Goal: Task Accomplishment & Management: Complete application form

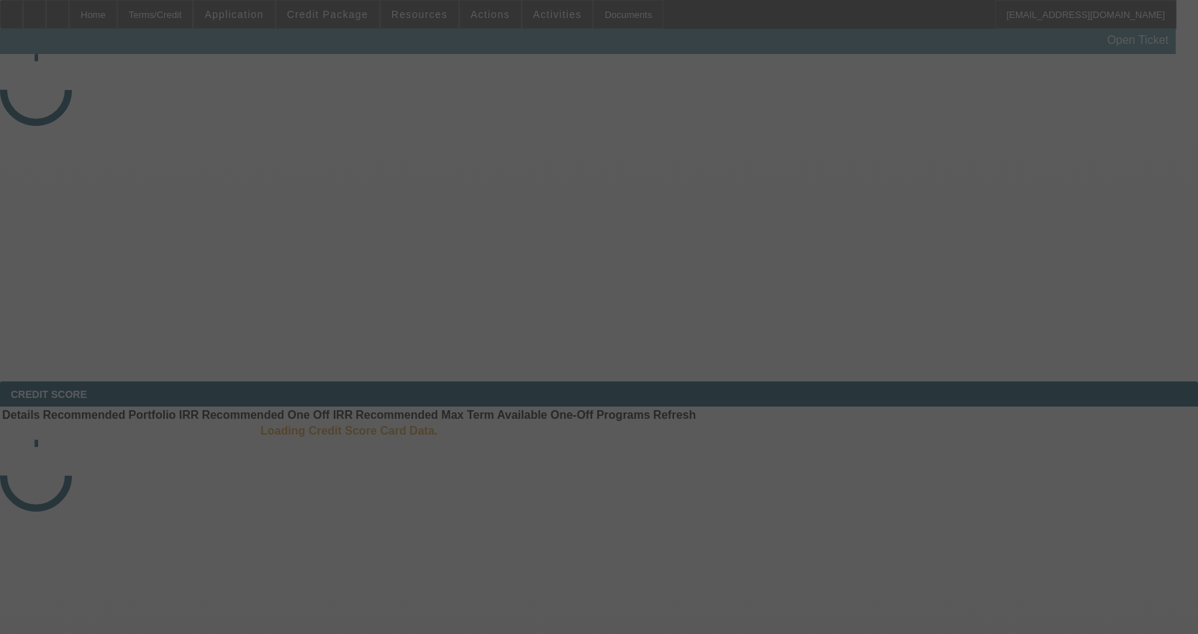
select select "3"
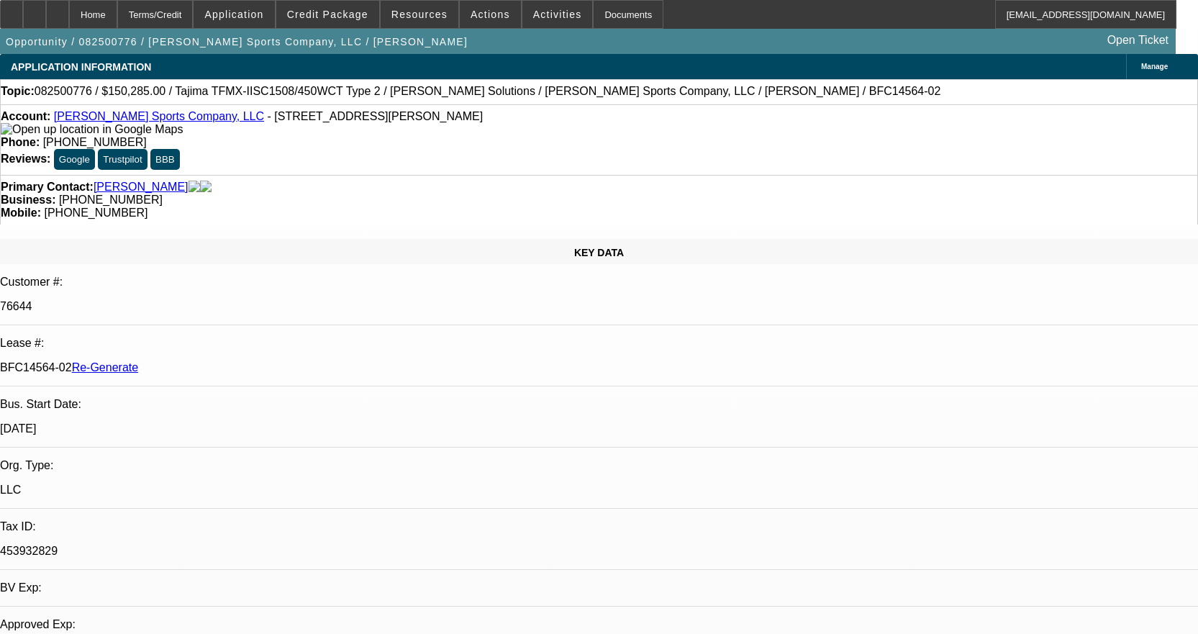
select select "0"
select select "2"
select select "0"
select select "1"
select select "2"
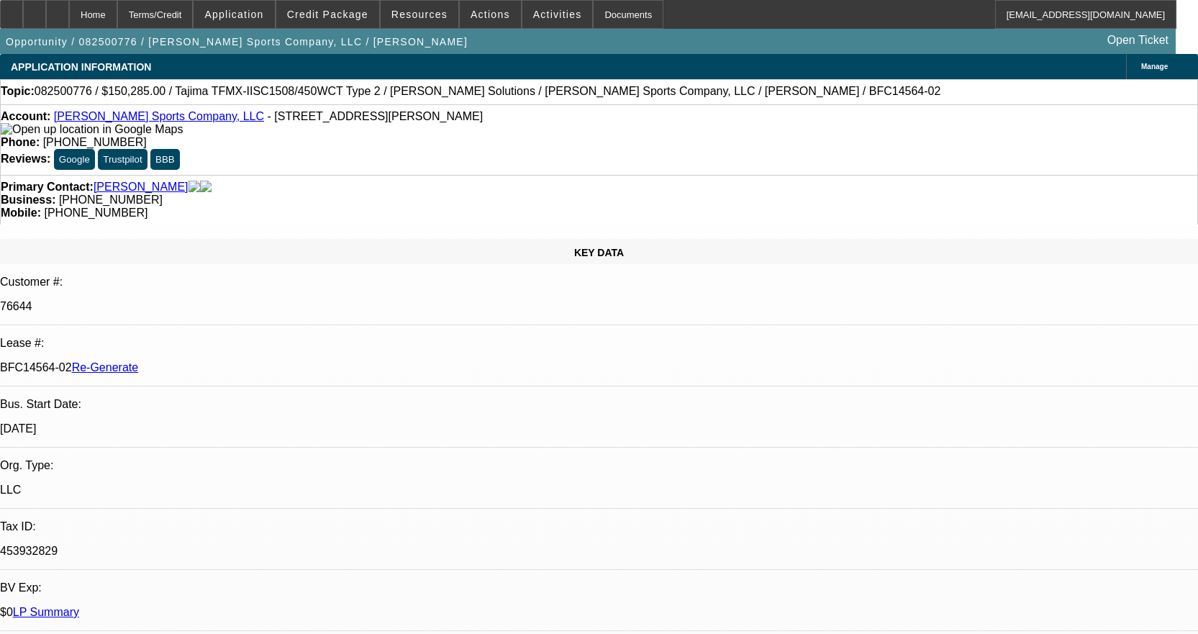
select select "2"
click at [618, 10] on div "Documents" at bounding box center [628, 14] width 71 height 29
click at [476, 12] on span "Actions" at bounding box center [491, 15] width 40 height 12
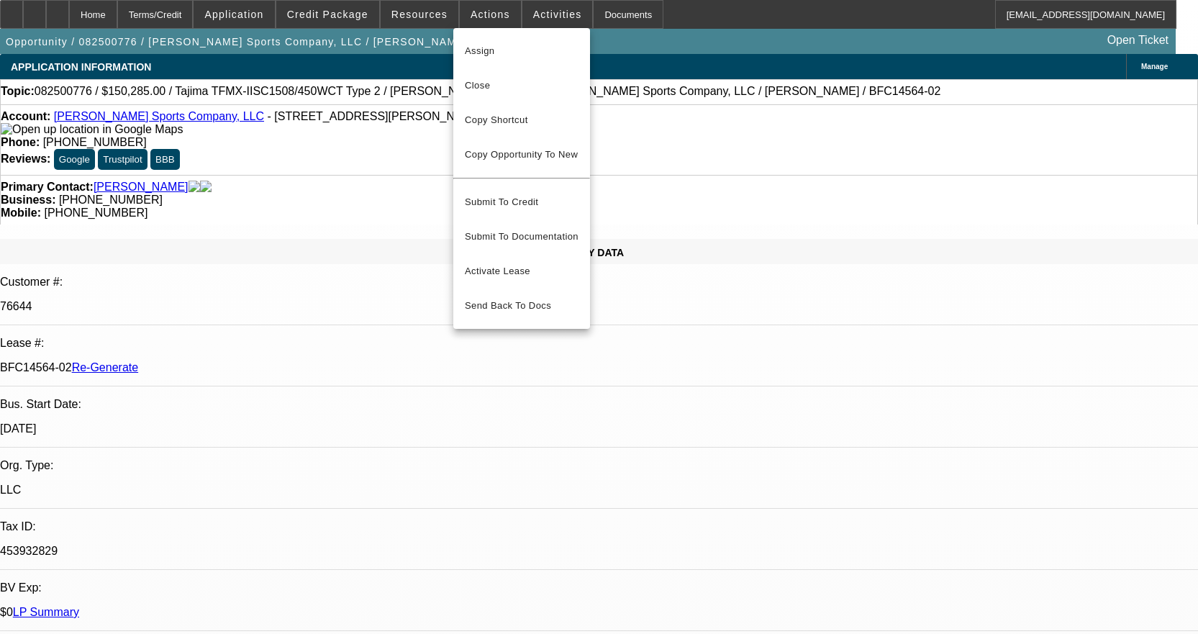
click at [619, 11] on div at bounding box center [599, 317] width 1198 height 634
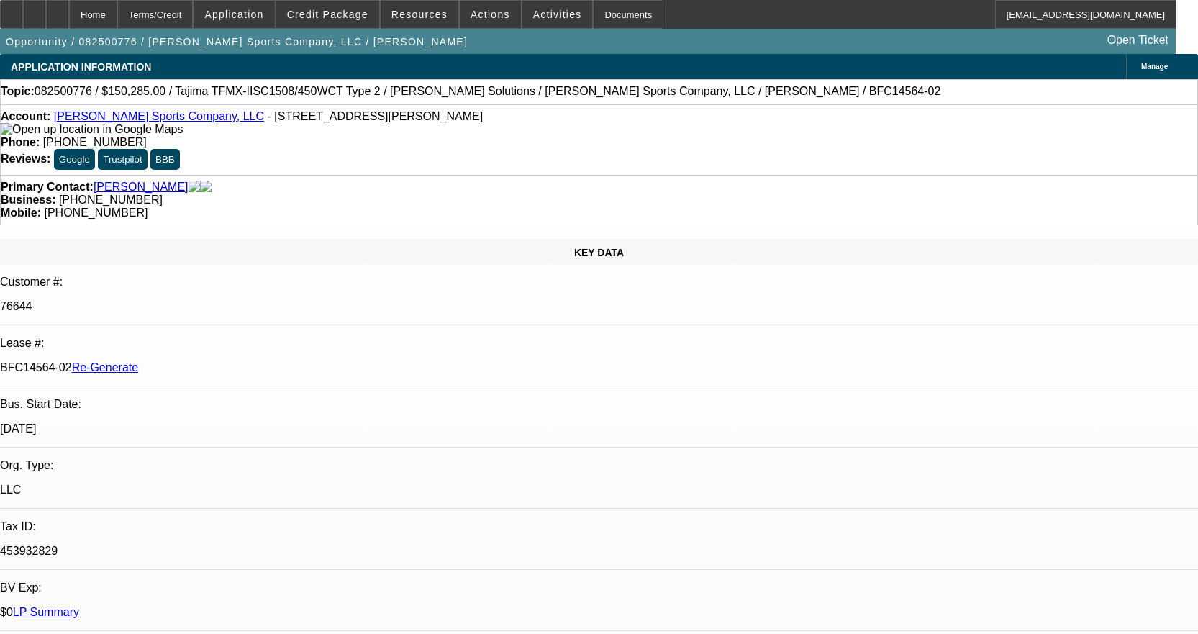
click at [619, 11] on div "Documents" at bounding box center [628, 14] width 71 height 29
click at [486, 14] on span "Actions" at bounding box center [491, 15] width 40 height 12
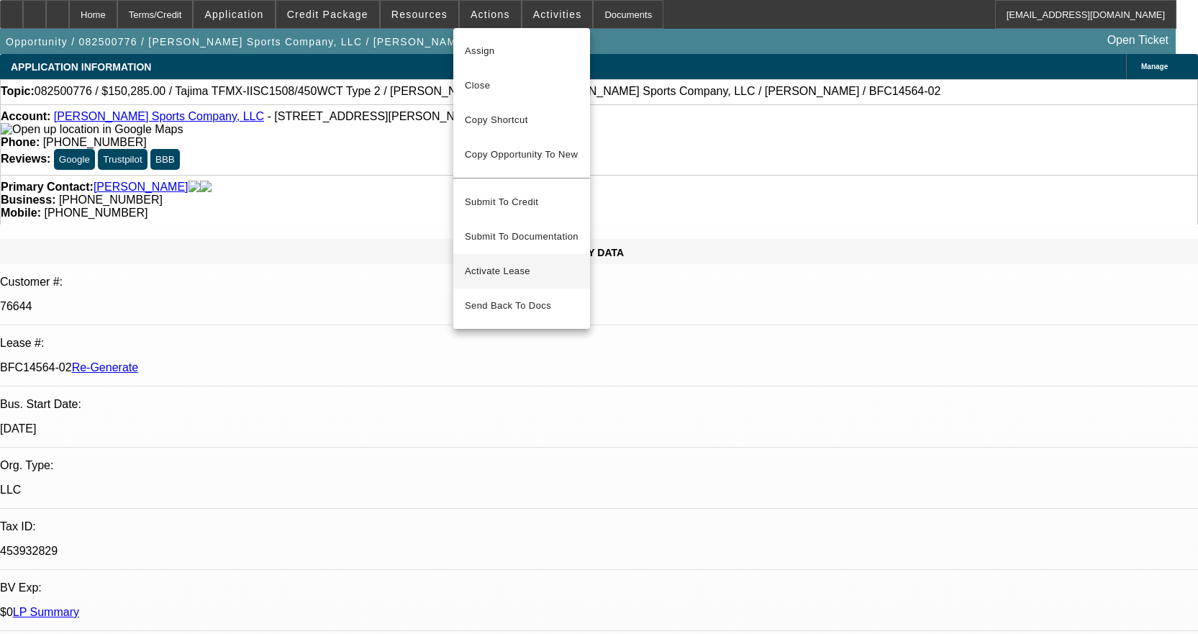
click at [516, 265] on span "Activate Lease" at bounding box center [522, 271] width 114 height 17
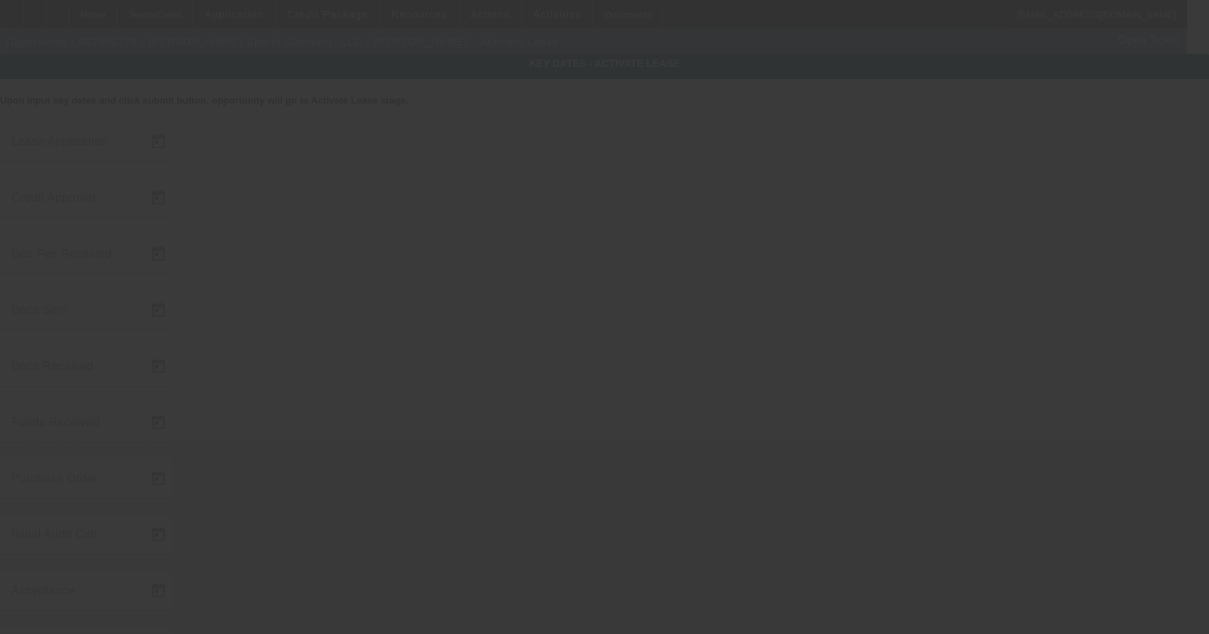
type input "8/29/2025"
type input "9/4/2025"
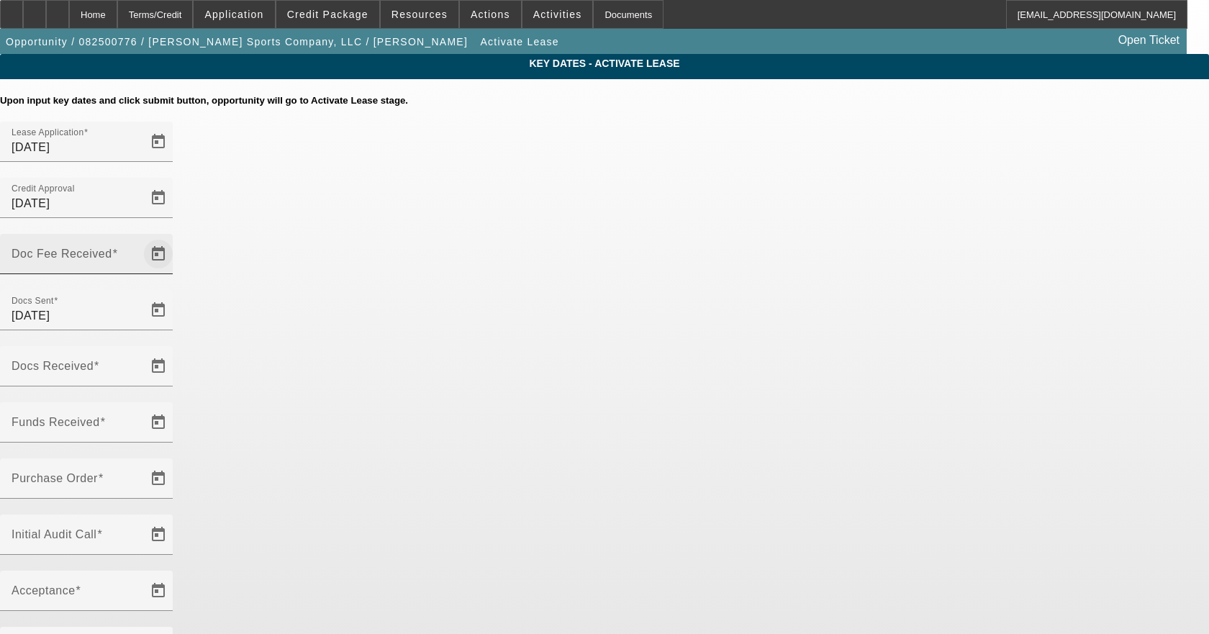
click at [176, 237] on span "Open calendar" at bounding box center [158, 254] width 35 height 35
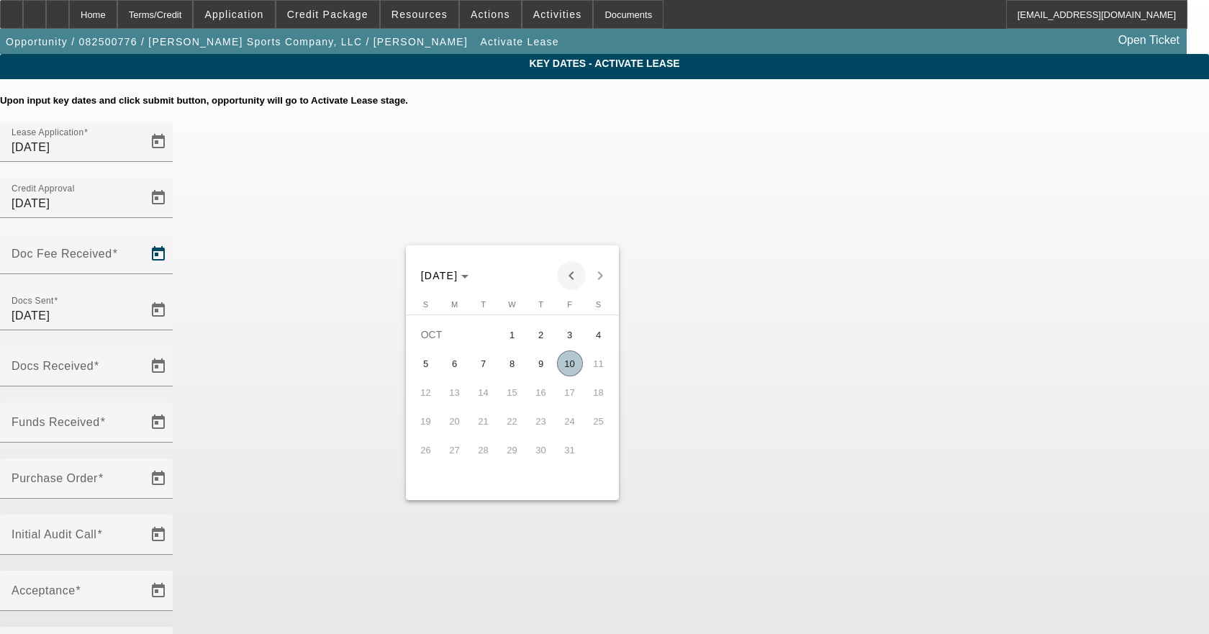
click at [574, 276] on span "Previous month" at bounding box center [571, 275] width 29 height 29
click at [487, 396] on span "9" at bounding box center [484, 392] width 26 height 26
type input "9/9/2025"
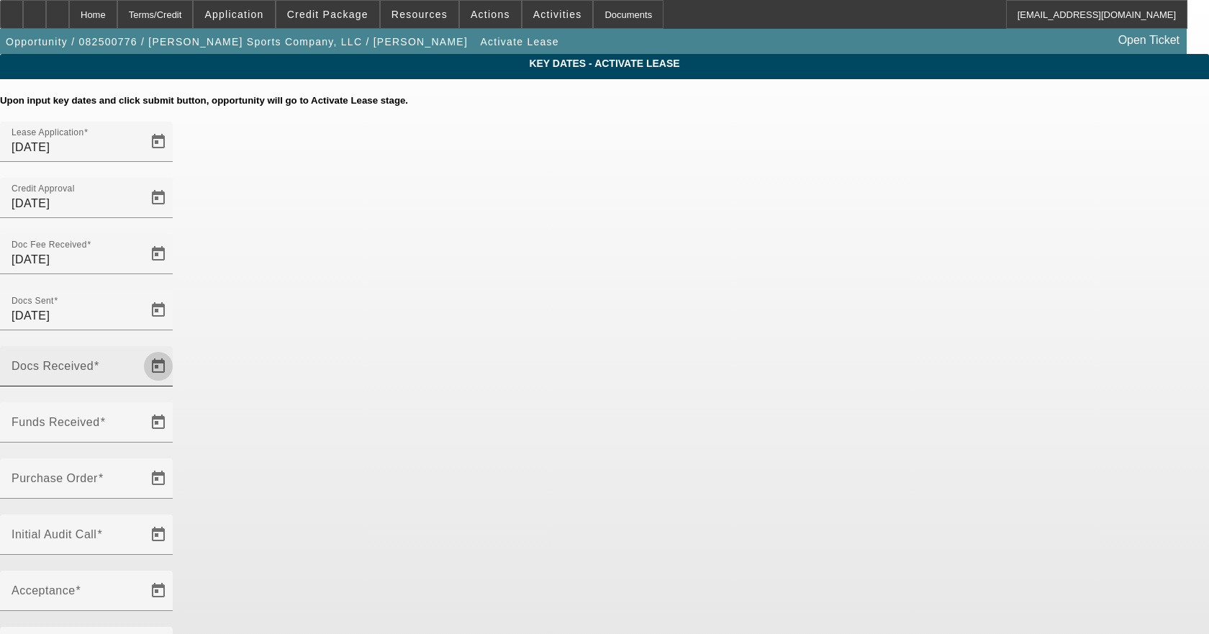
click at [176, 349] on span "Open calendar" at bounding box center [158, 366] width 35 height 35
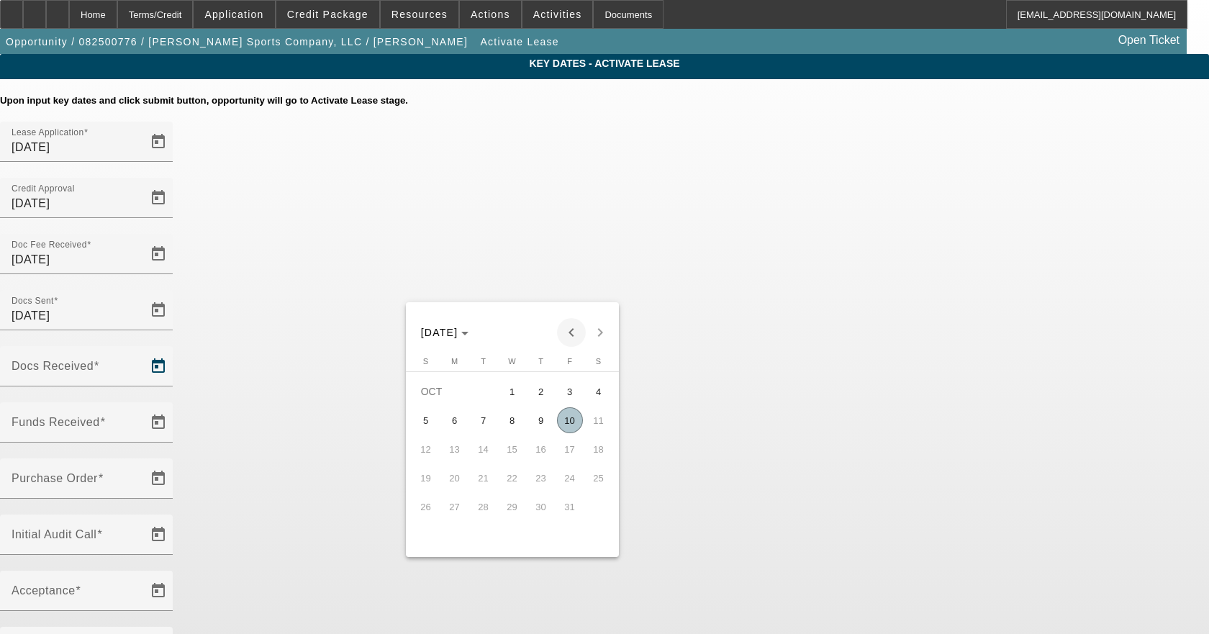
click at [570, 335] on span "Previous month" at bounding box center [571, 332] width 29 height 29
click at [478, 454] on span "9" at bounding box center [484, 449] width 26 height 26
type input "9/9/2025"
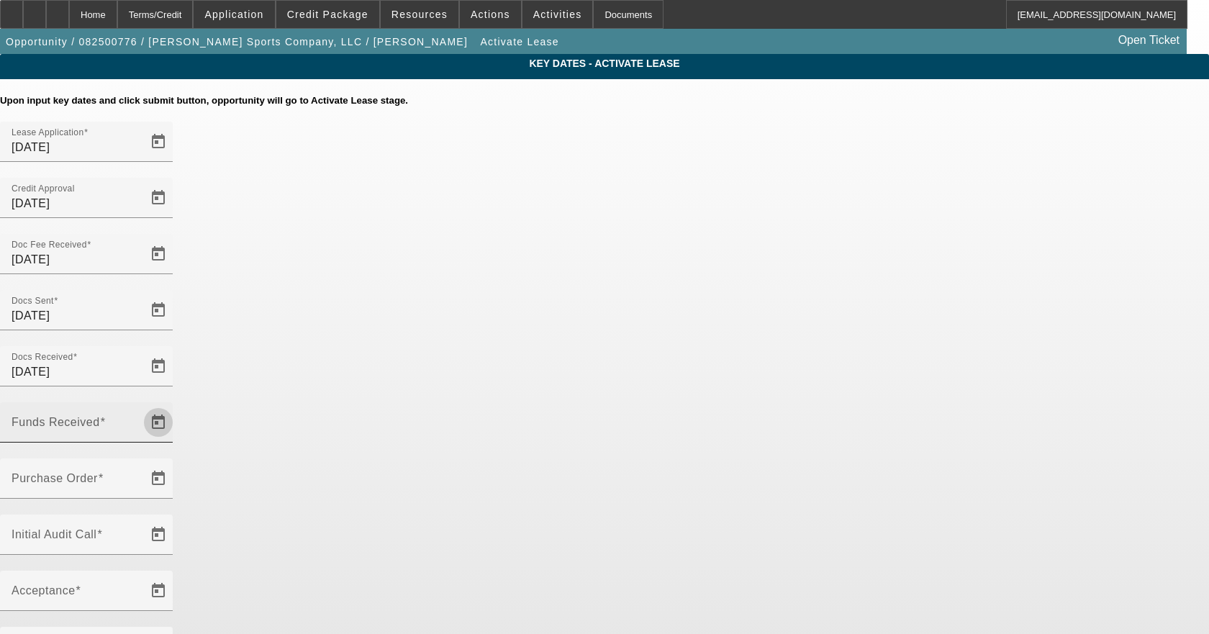
click at [176, 405] on span "Open calendar" at bounding box center [158, 422] width 35 height 35
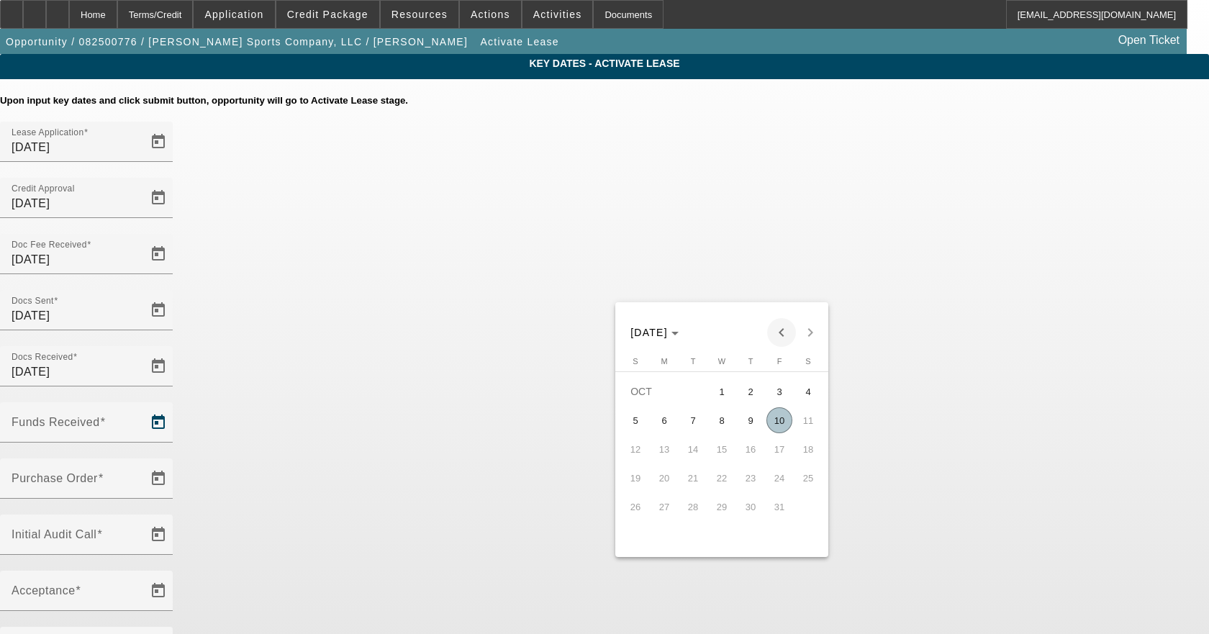
click at [778, 334] on span "Previous month" at bounding box center [781, 332] width 29 height 29
click at [694, 454] on span "9" at bounding box center [693, 449] width 26 height 26
type input "9/9/2025"
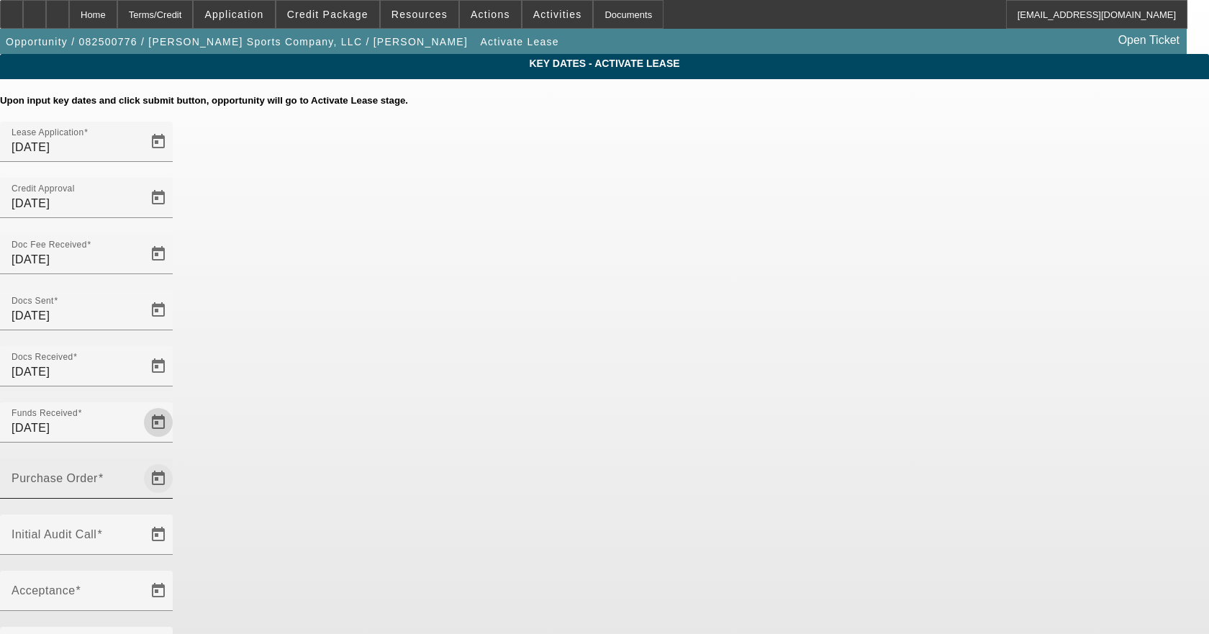
click at [176, 461] on span "Open calendar" at bounding box center [158, 478] width 35 height 35
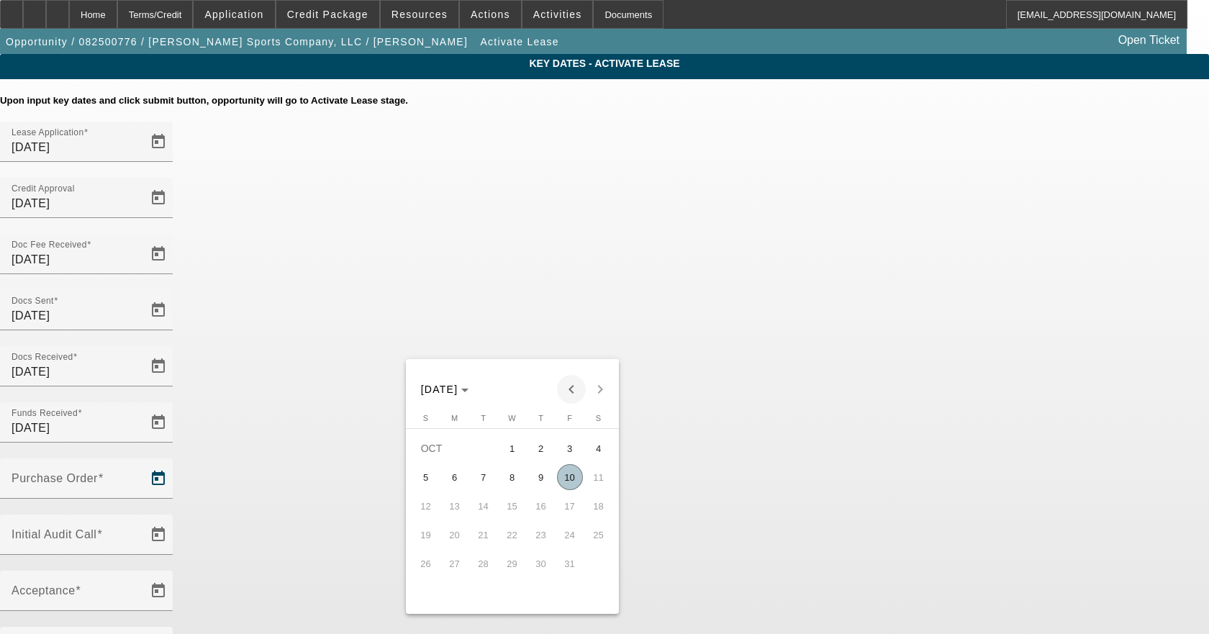
click at [578, 387] on span "Previous month" at bounding box center [571, 389] width 29 height 29
click at [483, 509] on span "9" at bounding box center [484, 506] width 26 height 26
type input "9/9/2025"
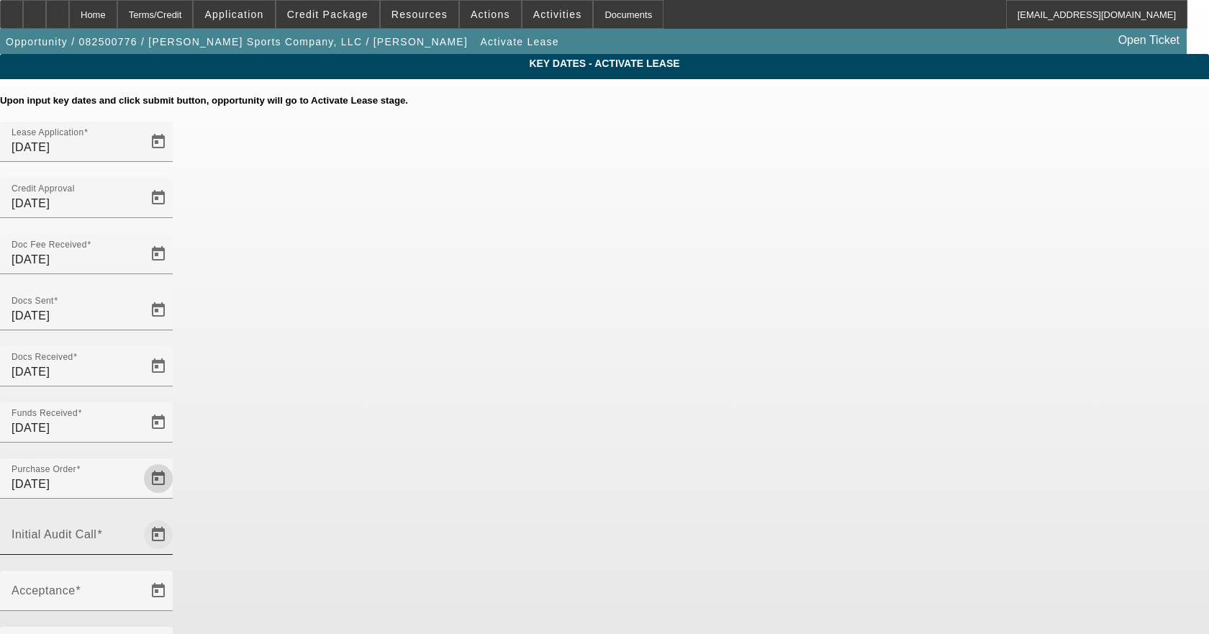
click at [176, 517] on span "Open calendar" at bounding box center [158, 534] width 35 height 35
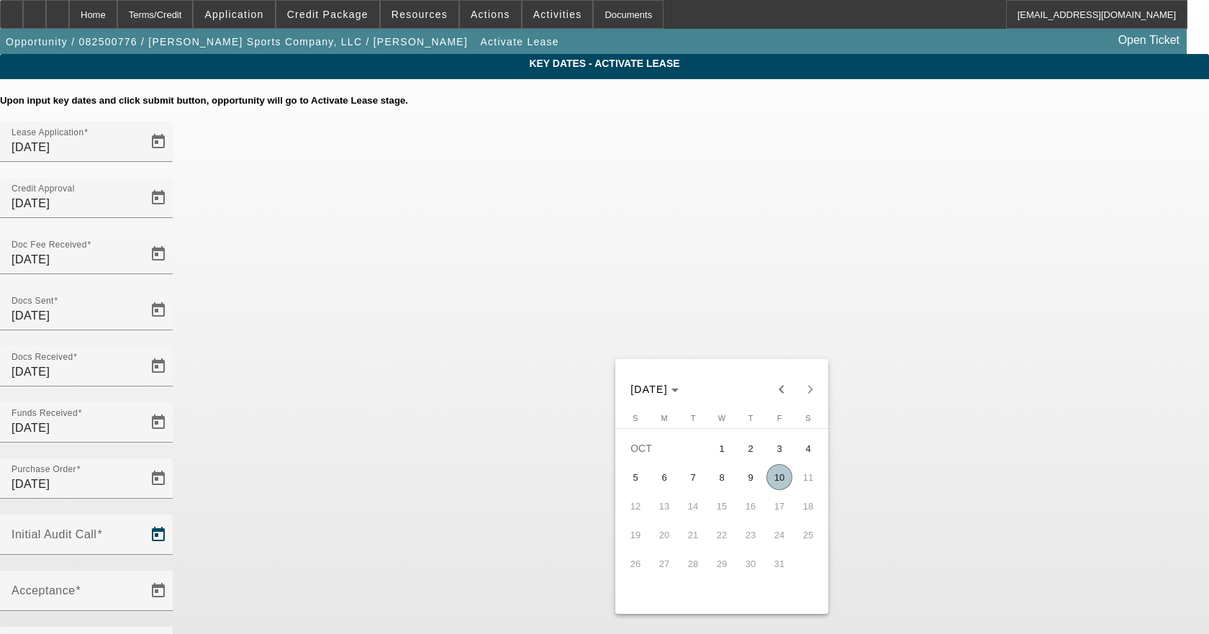
click at [782, 473] on span "10" at bounding box center [779, 477] width 26 height 26
type input "10/10/2025"
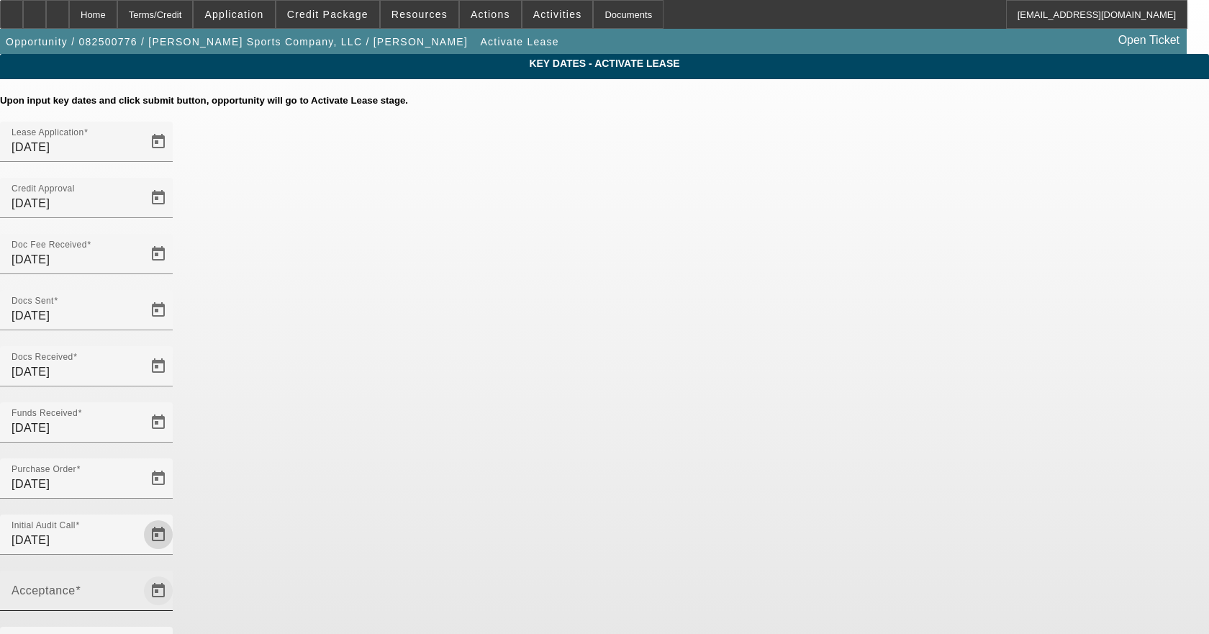
click at [176, 573] on span "Open calendar" at bounding box center [158, 590] width 35 height 35
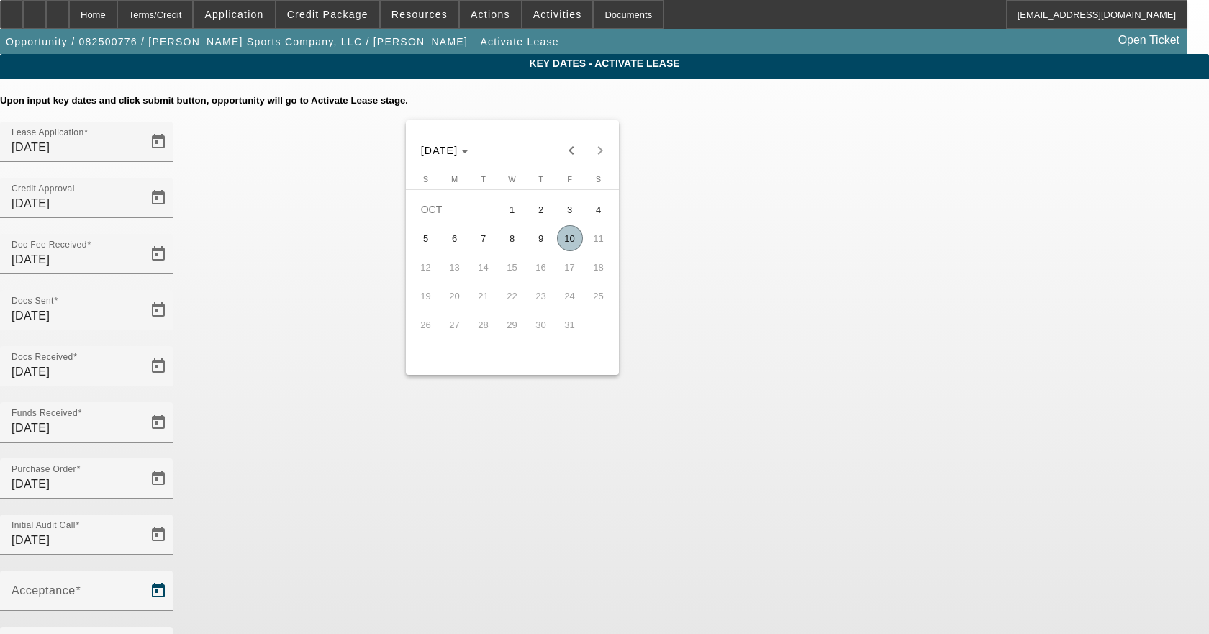
click at [578, 240] on span "10" at bounding box center [570, 238] width 26 height 26
type input "10/10/2025"
type input "11/1/2025"
type input "12/1/2025"
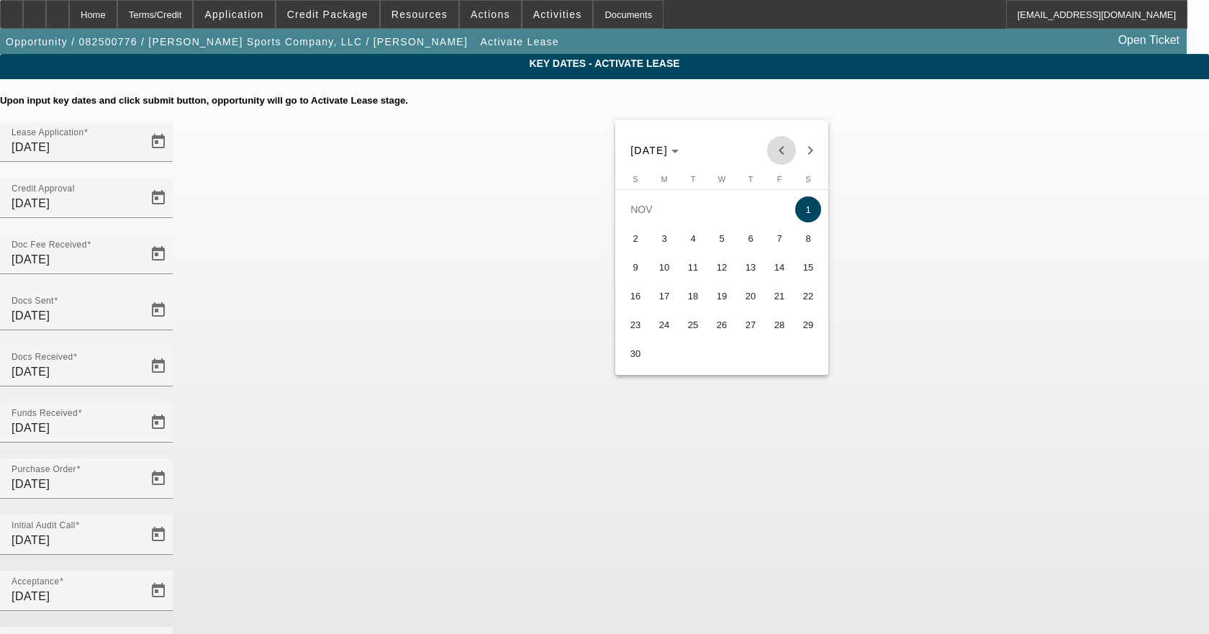
click at [783, 149] on span "Previous month" at bounding box center [781, 150] width 29 height 29
click at [716, 272] on span "15" at bounding box center [722, 267] width 26 height 26
type input "10/15/2025"
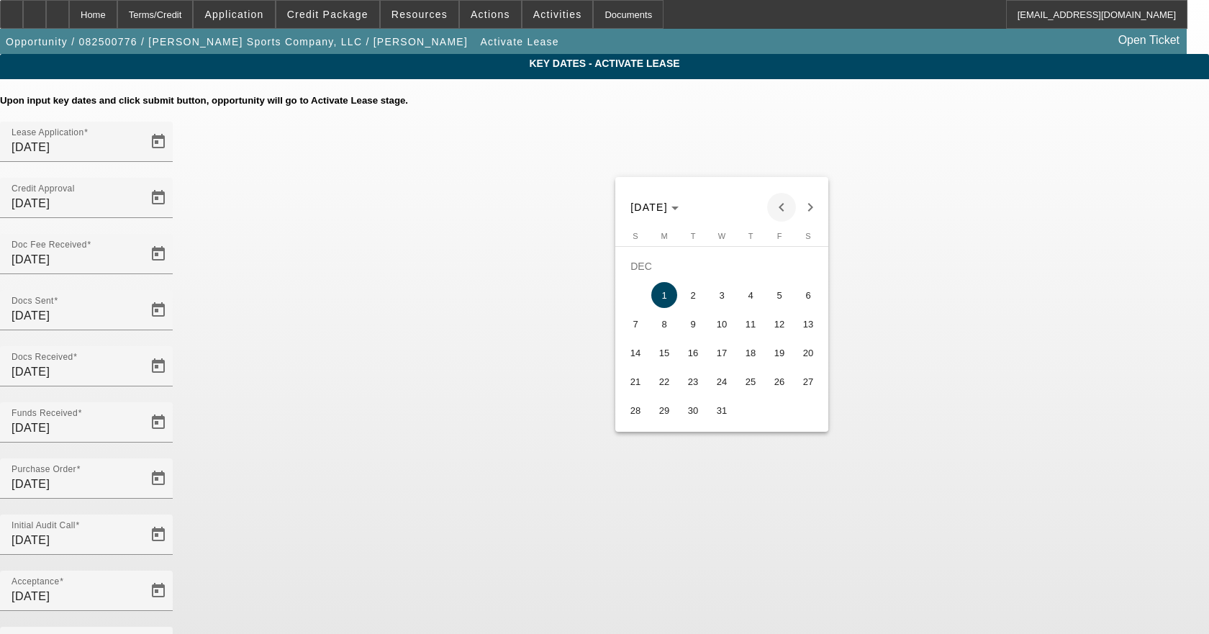
click at [777, 204] on span "Previous month" at bounding box center [781, 207] width 29 height 29
click at [808, 327] on span "15" at bounding box center [808, 324] width 26 height 26
type input "11/15/2025"
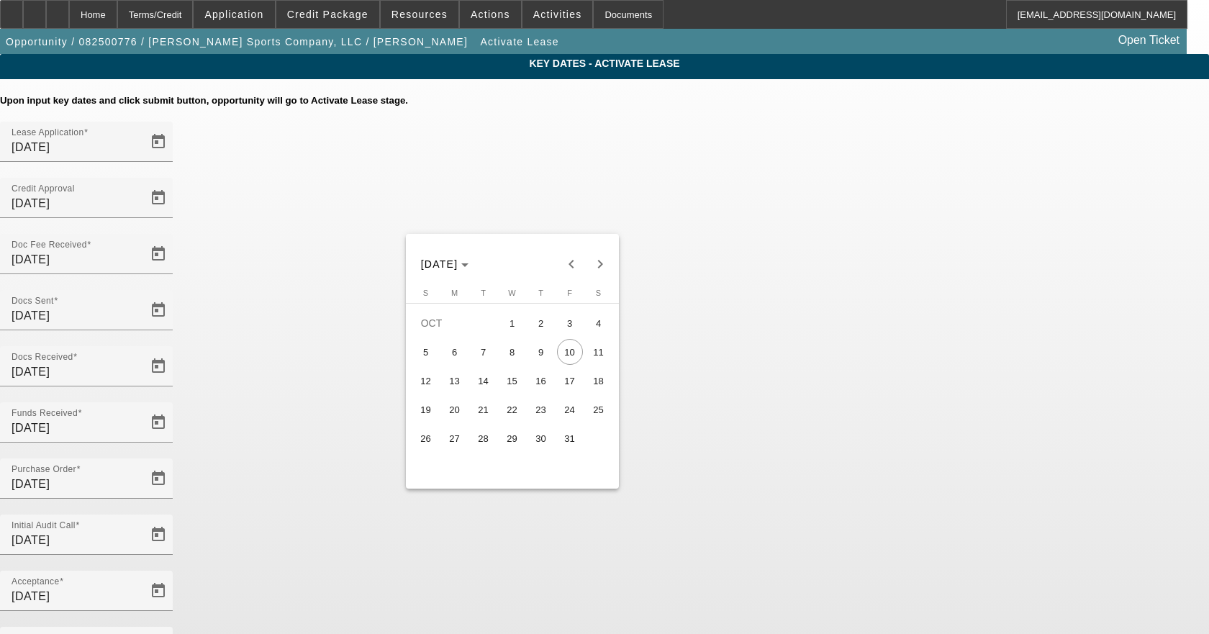
click at [483, 392] on span "14" at bounding box center [484, 381] width 26 height 26
type input "10/14/2025"
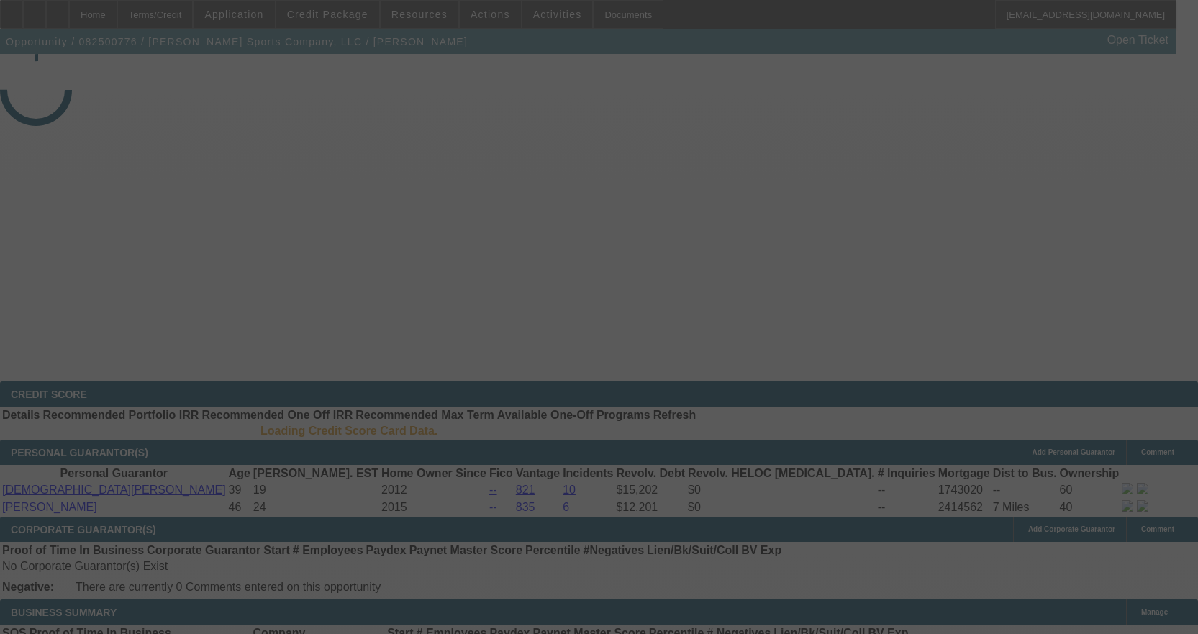
select select "4"
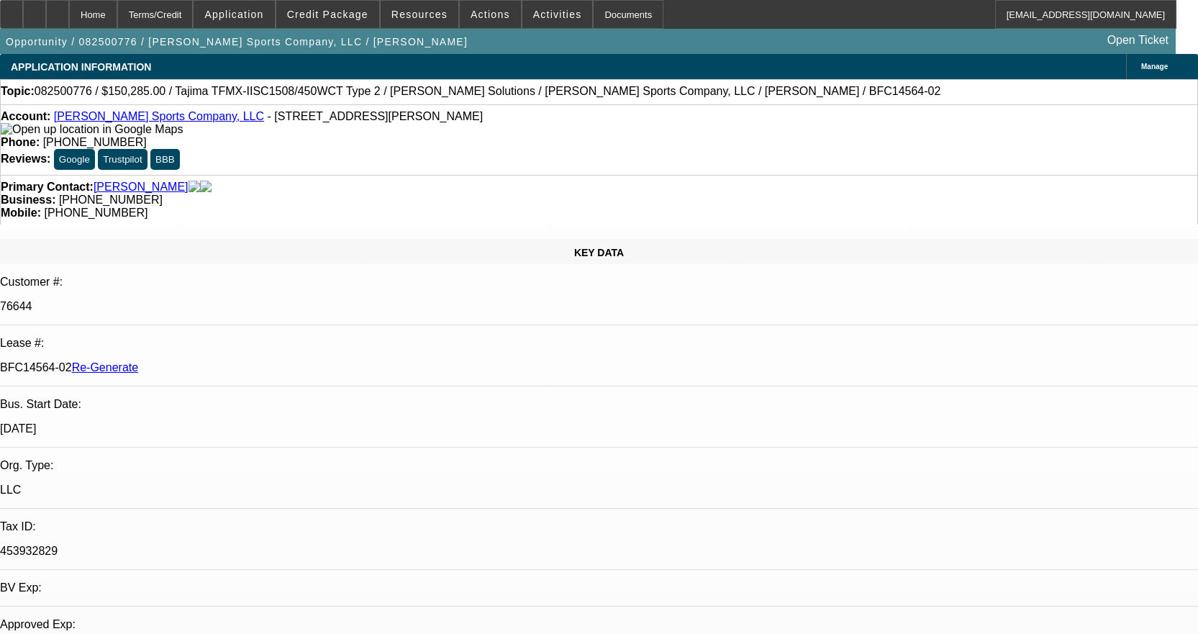
select select "0"
select select "2"
select select "0"
select select "2"
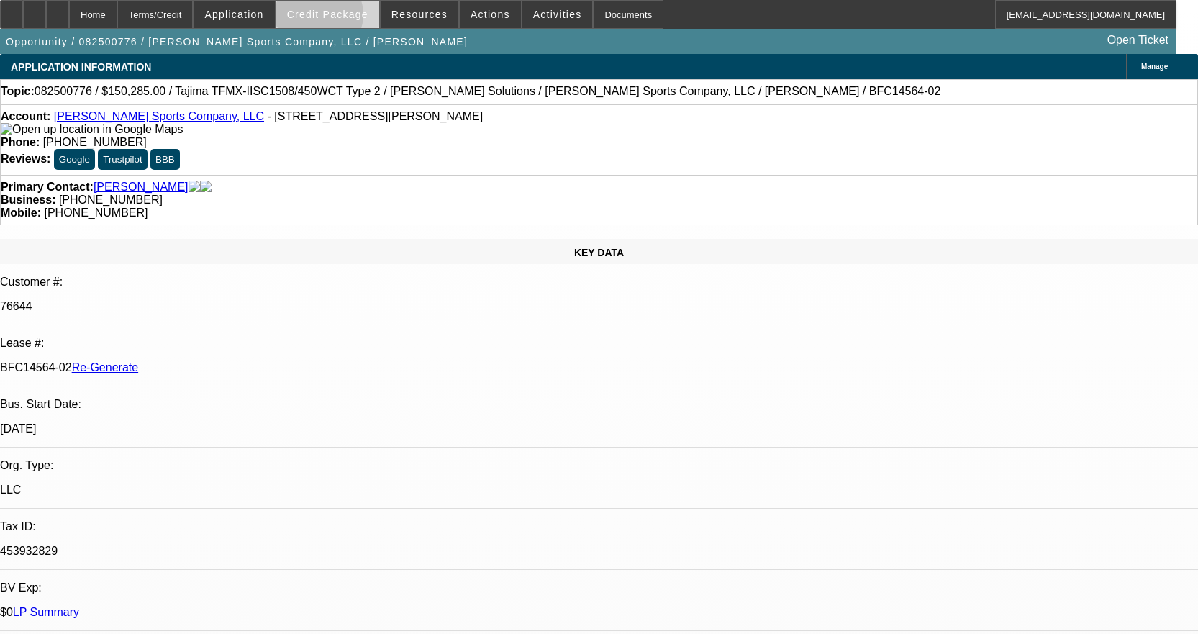
click at [341, 18] on span "Credit Package" at bounding box center [327, 15] width 81 height 12
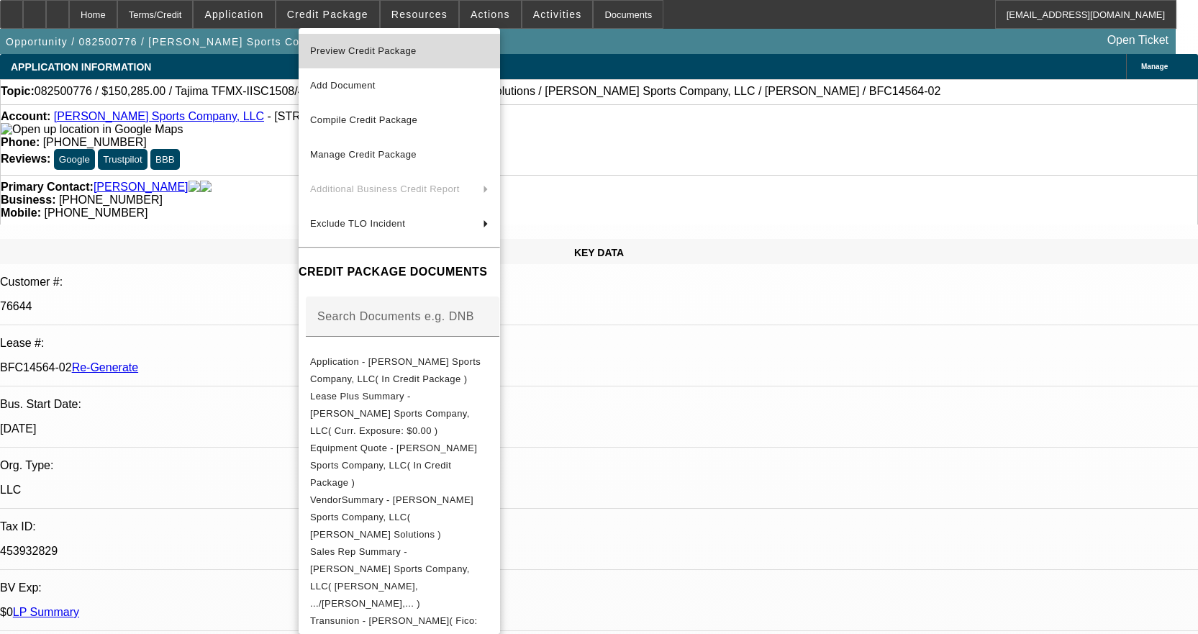
click at [368, 45] on span "Preview Credit Package" at bounding box center [363, 50] width 106 height 11
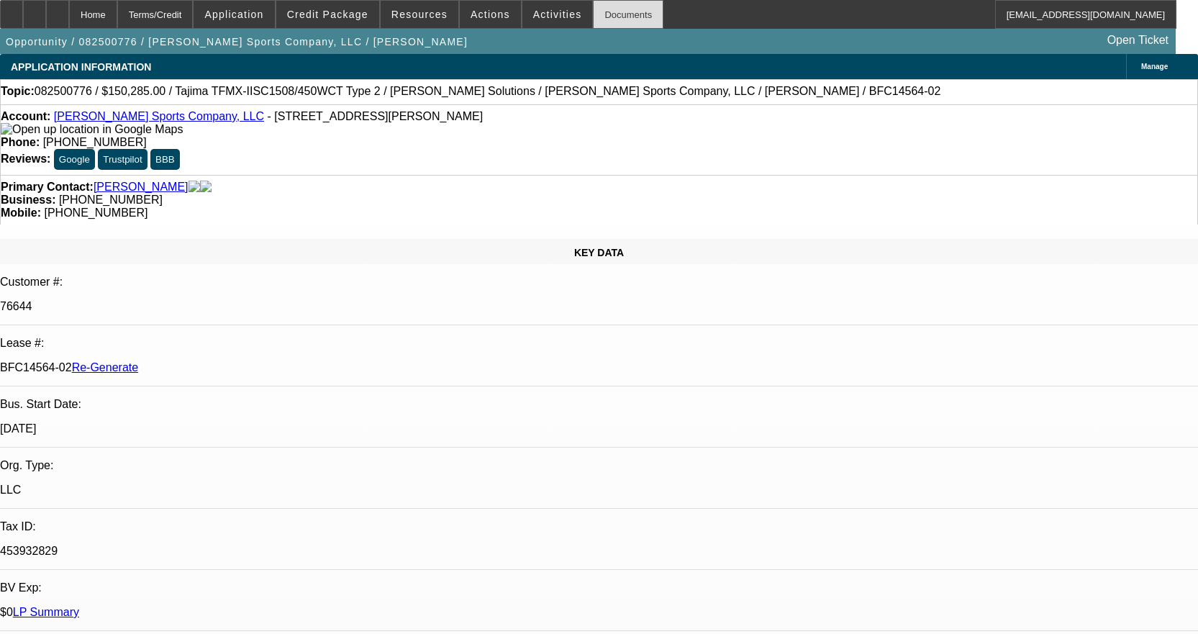
click at [612, 6] on div "Documents" at bounding box center [628, 14] width 71 height 29
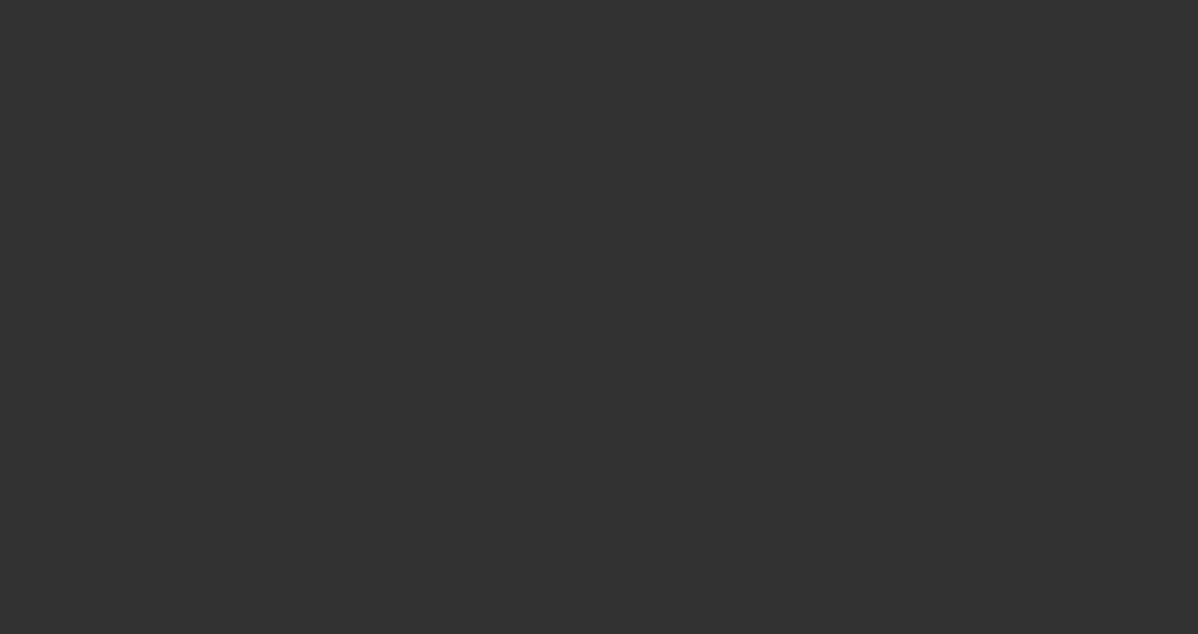
select select "4"
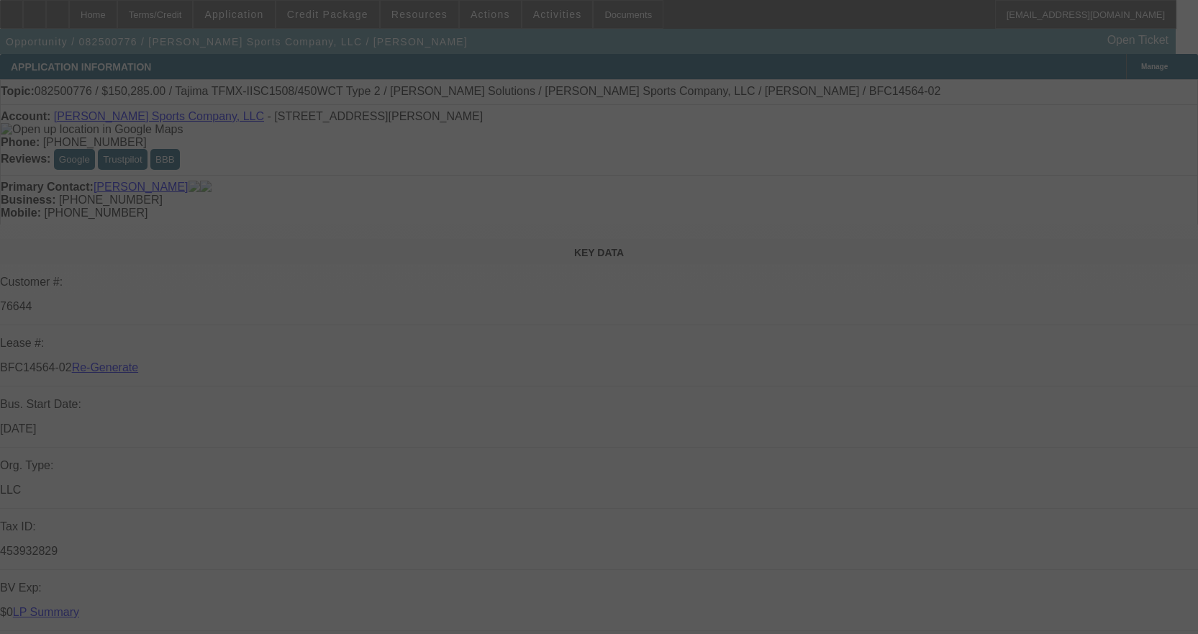
select select "0"
select select "2"
select select "0"
select select "2"
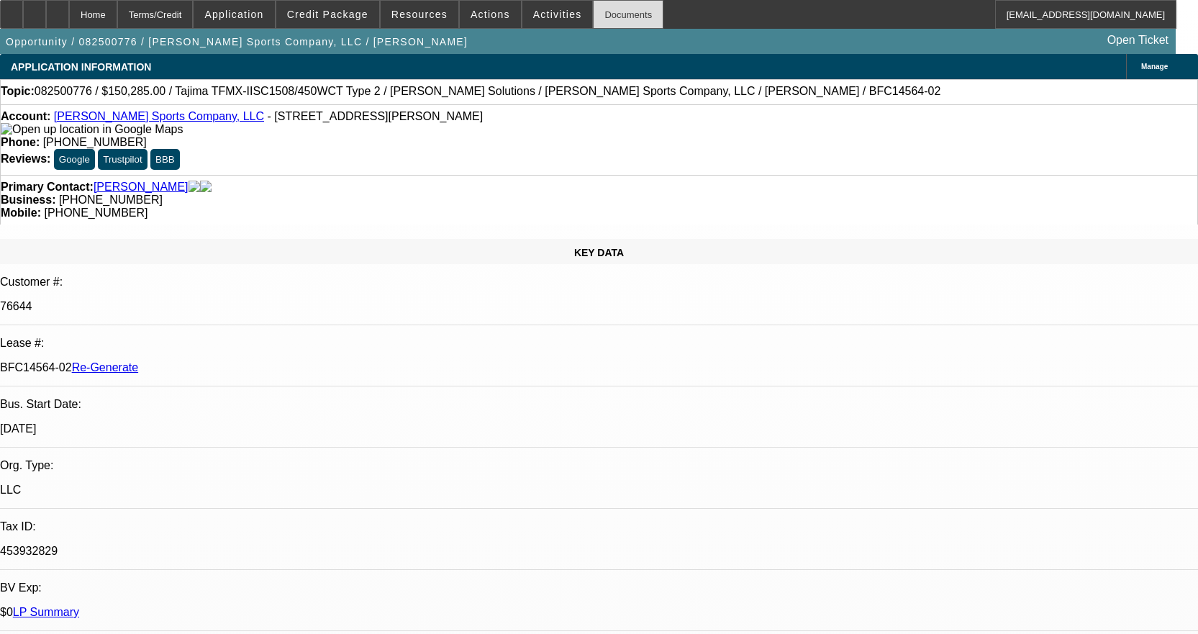
click at [594, 20] on div "Documents" at bounding box center [628, 14] width 71 height 29
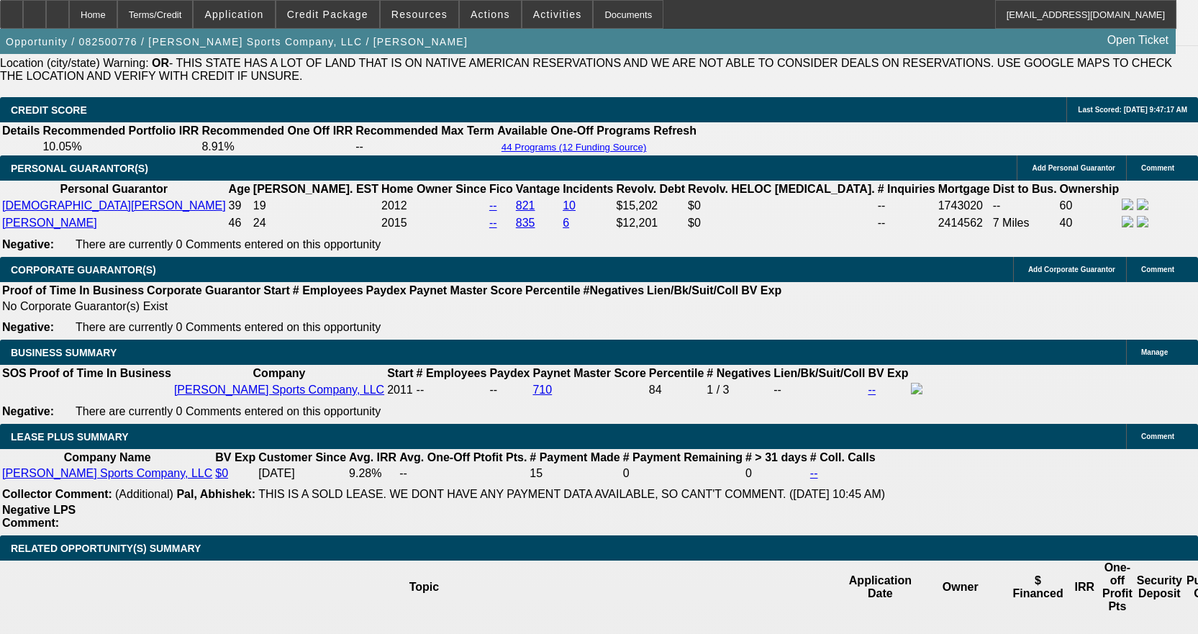
scroll to position [2302, 0]
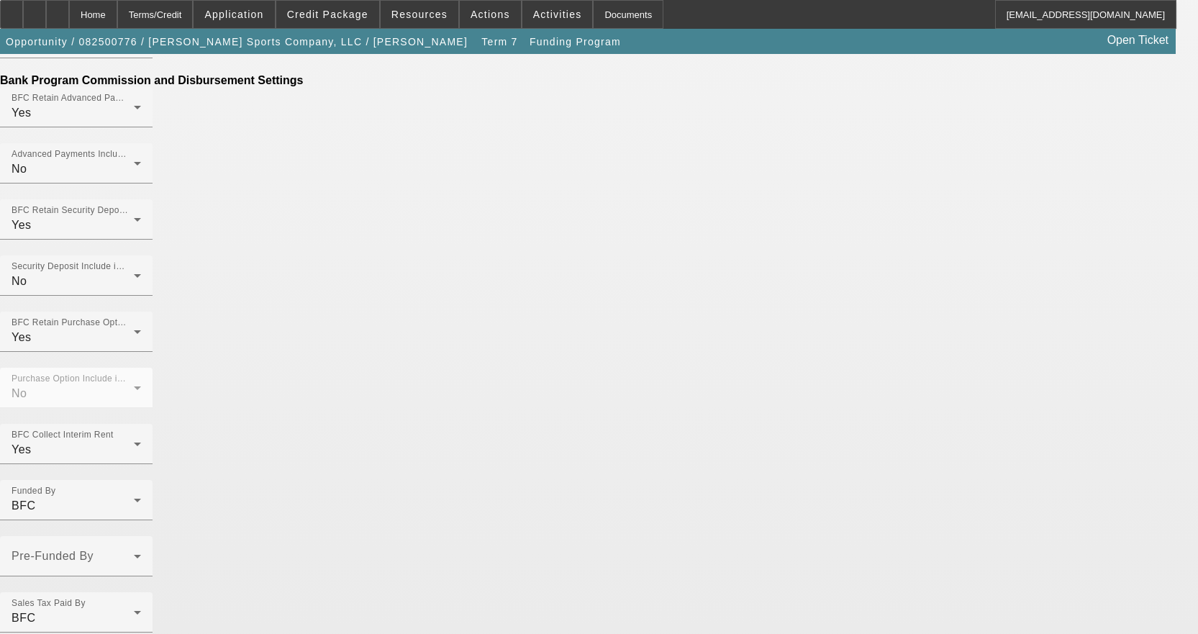
scroll to position [932, 0]
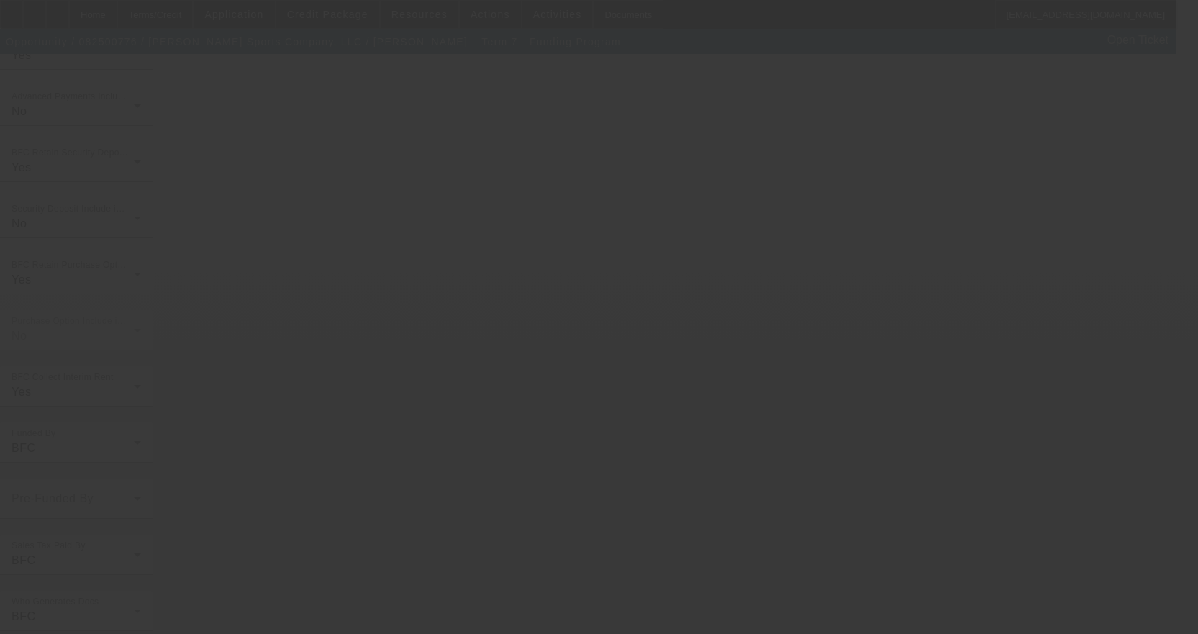
scroll to position [0, 0]
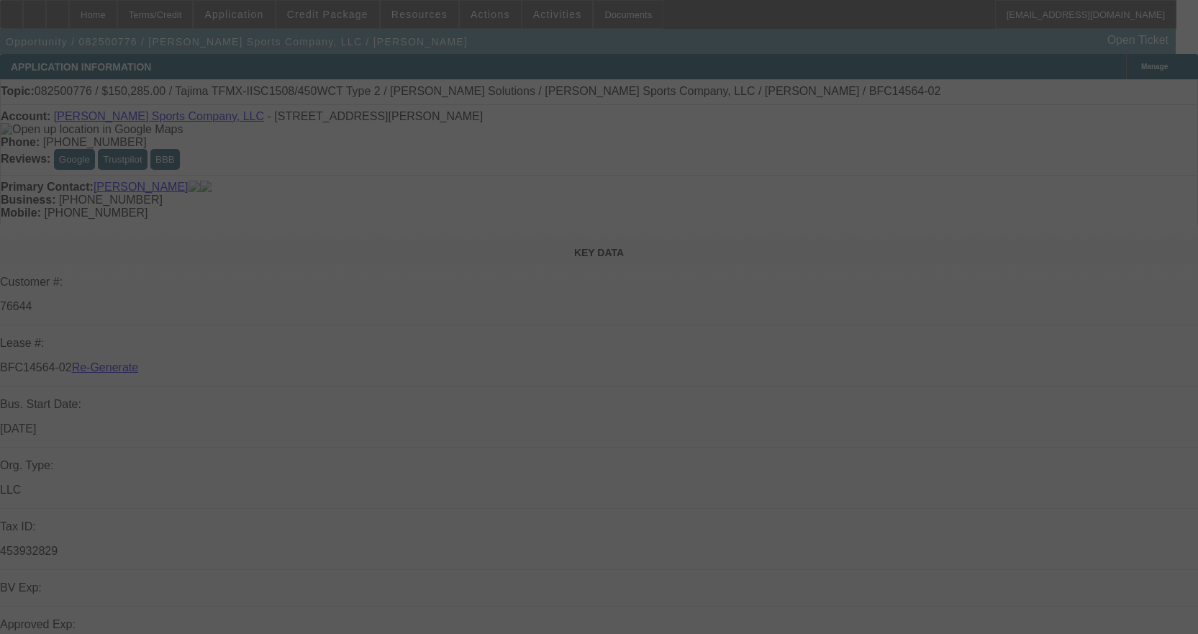
select select "4"
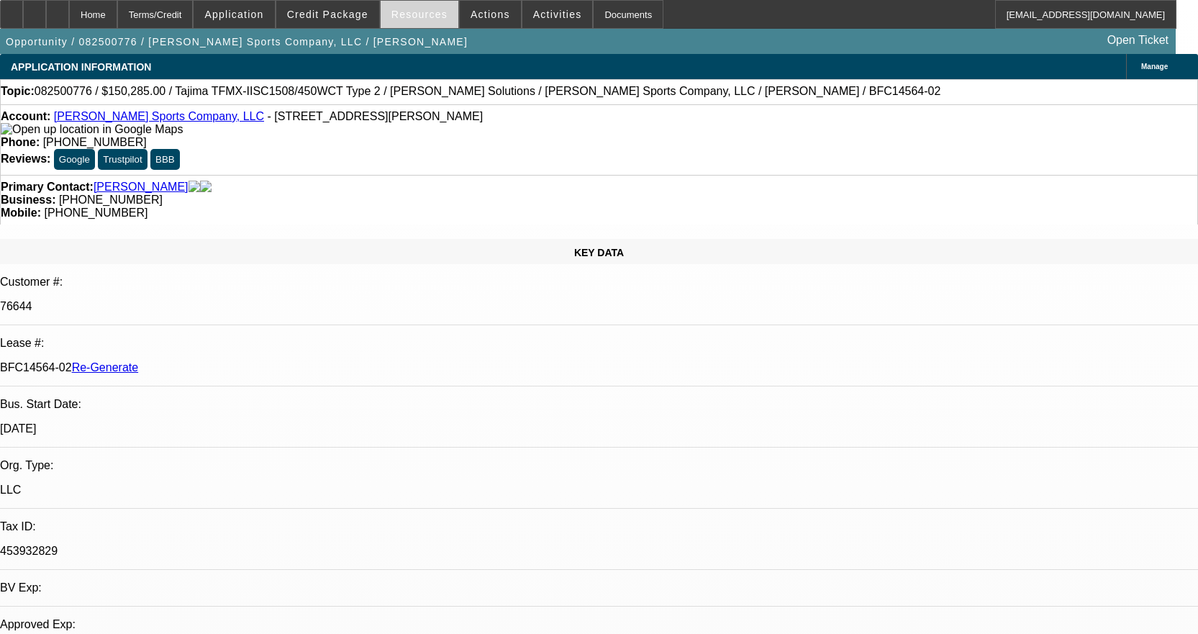
select select "0"
select select "2"
select select "0"
select select "2"
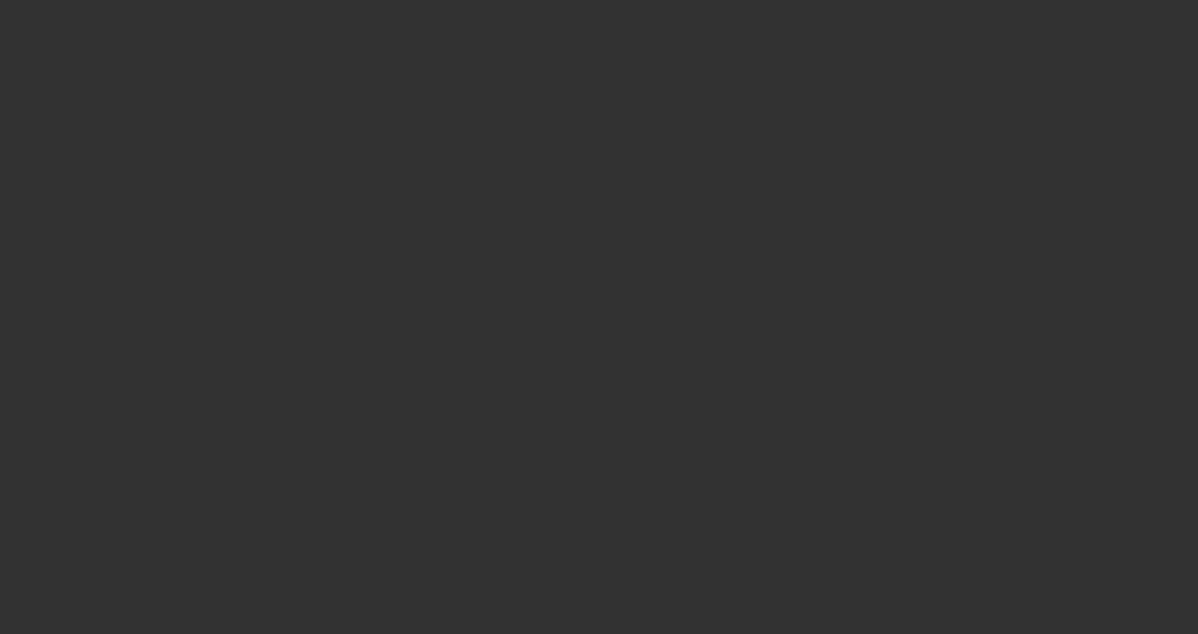
select select "3"
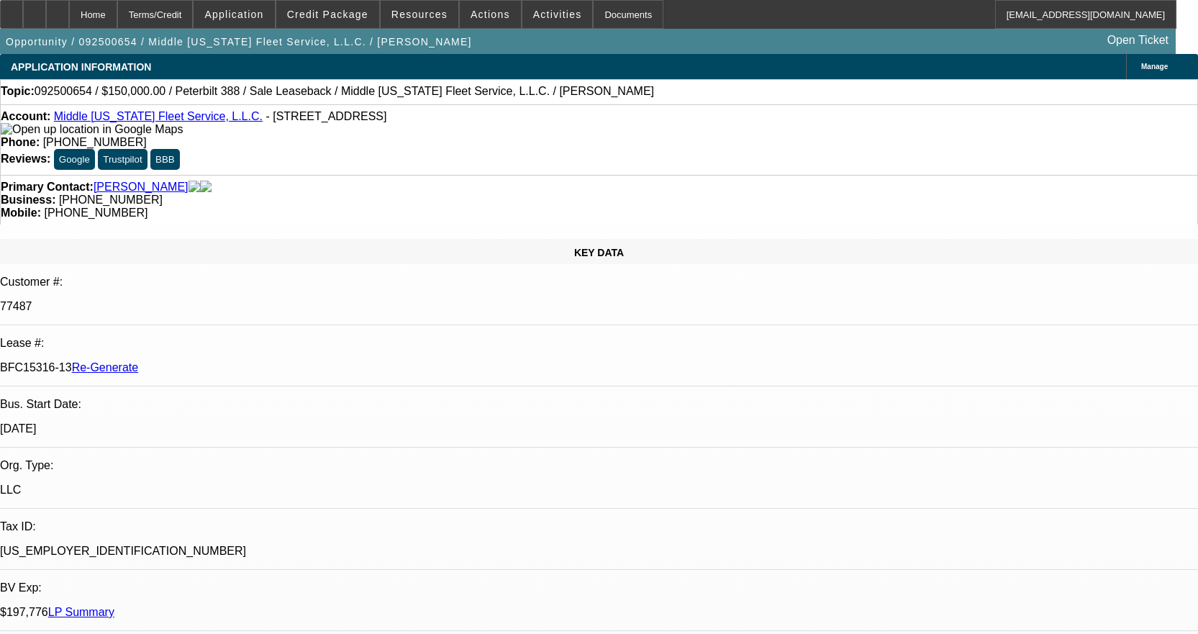
select select "0"
select select "2"
select select "0"
select select "6"
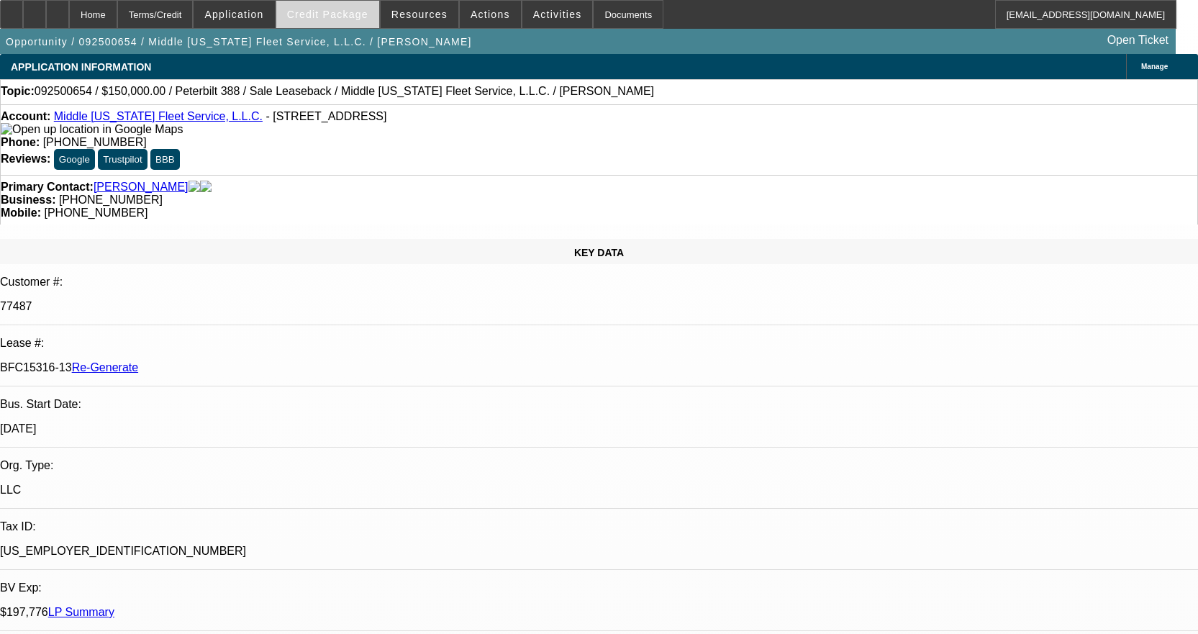
click at [355, 14] on span "Credit Package" at bounding box center [327, 15] width 81 height 12
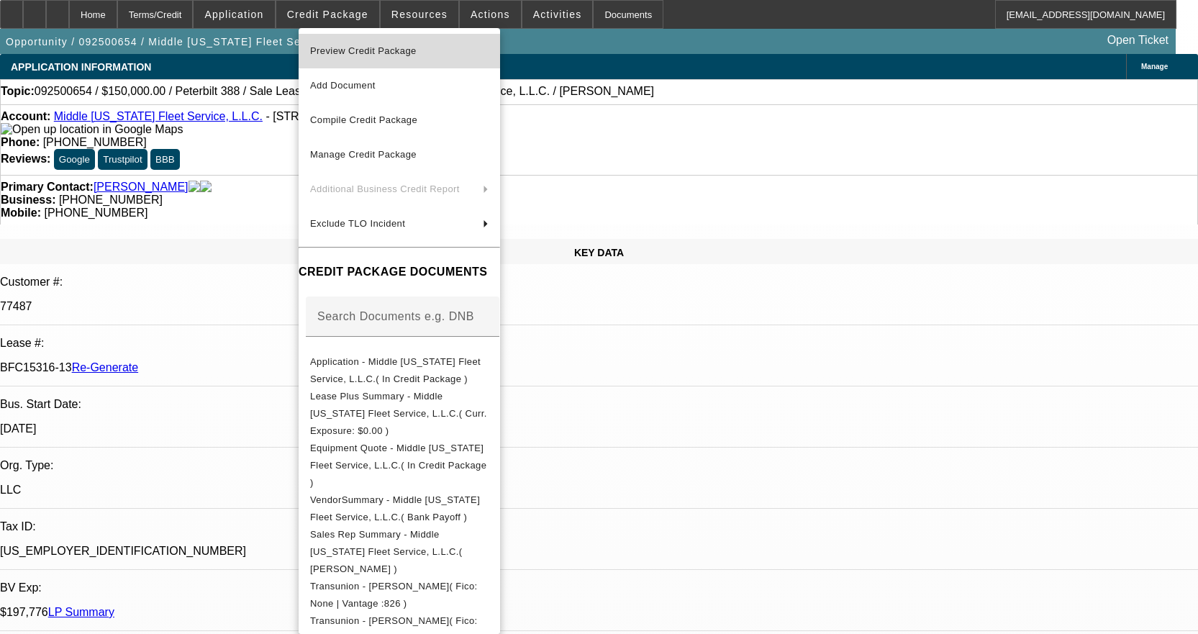
click at [376, 42] on button "Preview Credit Package" at bounding box center [399, 51] width 201 height 35
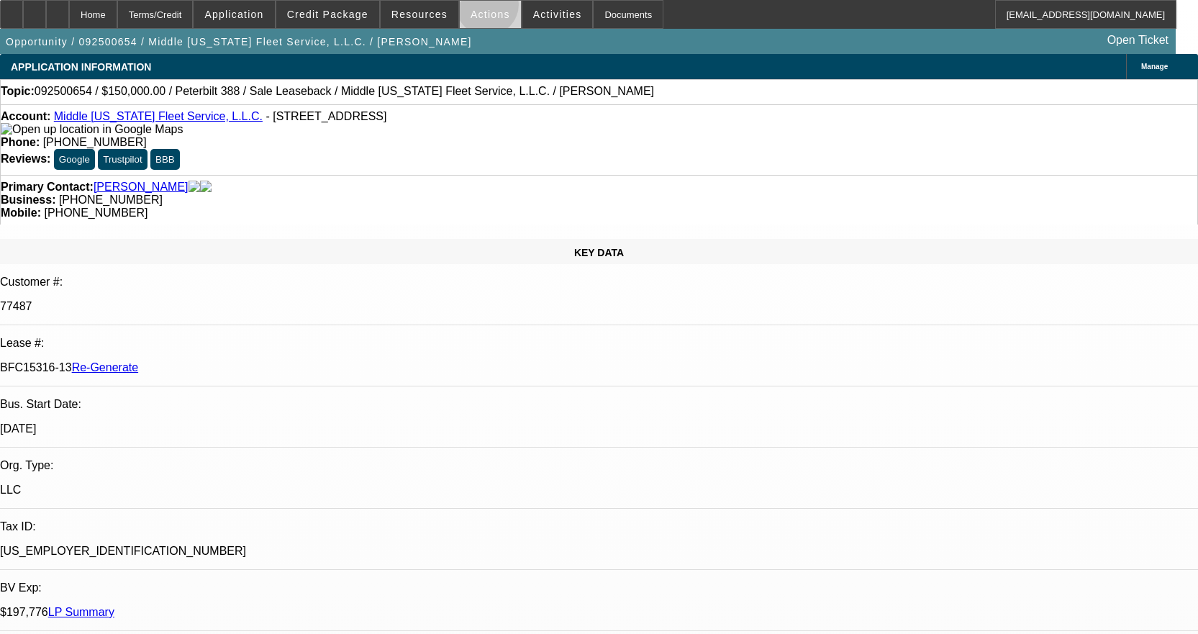
click at [481, 7] on span at bounding box center [490, 14] width 61 height 35
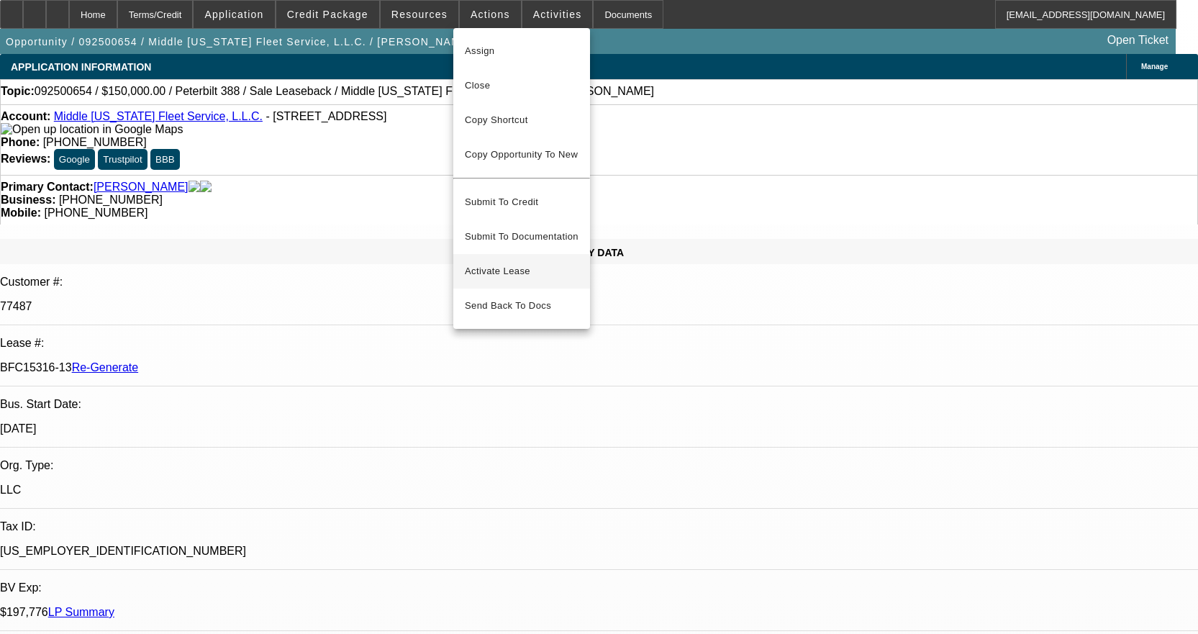
click at [493, 263] on span "Activate Lease" at bounding box center [522, 271] width 114 height 17
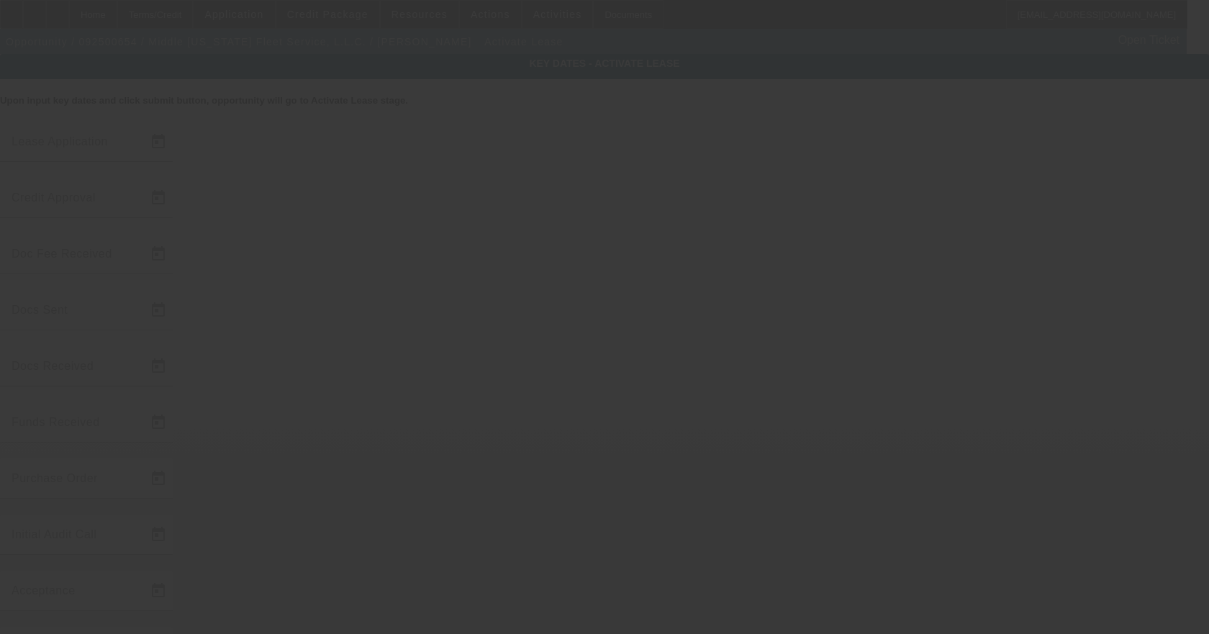
type input "9/29/2025"
type input "10/1/2025"
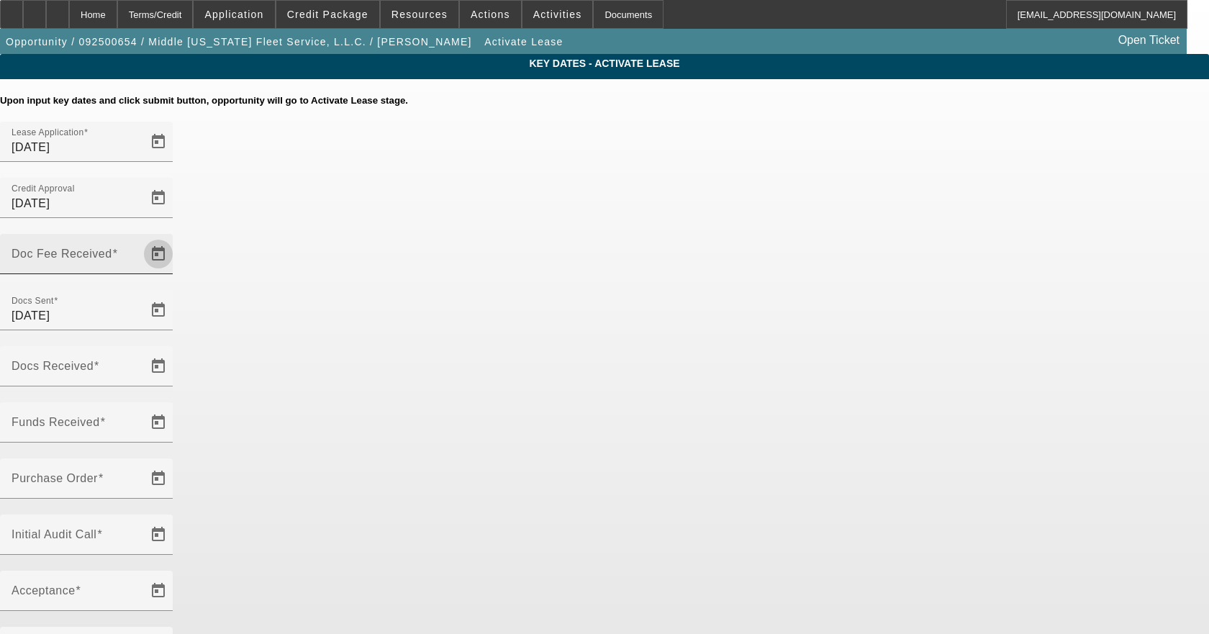
click at [176, 237] on span "Open calendar" at bounding box center [158, 254] width 35 height 35
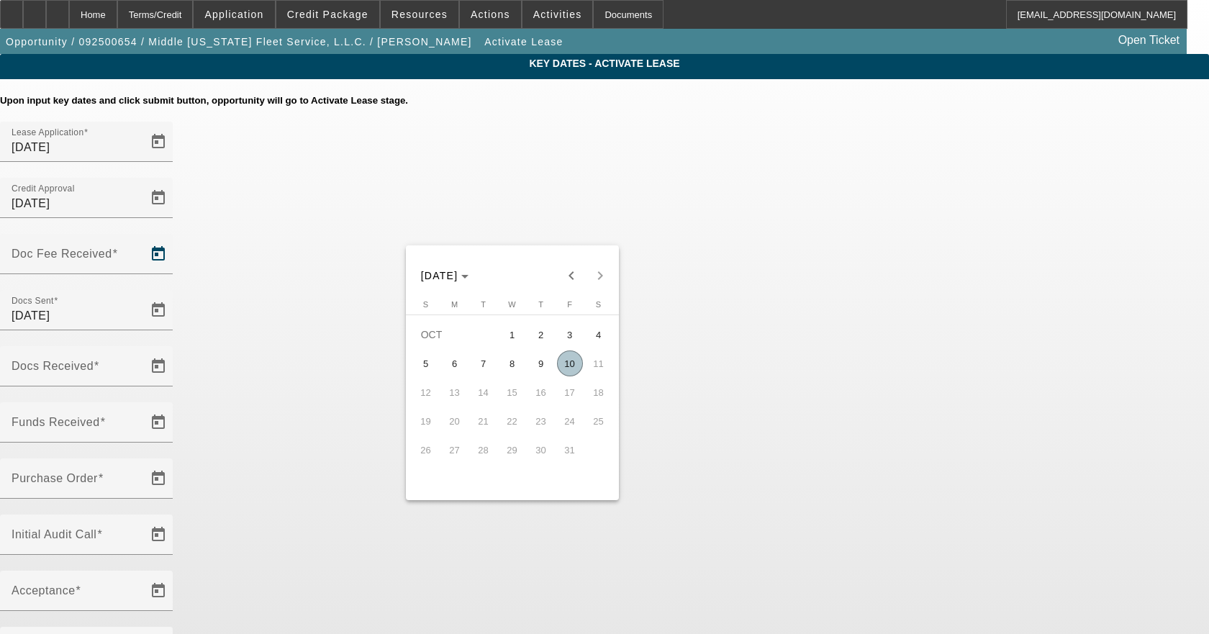
click at [570, 374] on span "10" at bounding box center [570, 363] width 26 height 26
type input "10/10/2025"
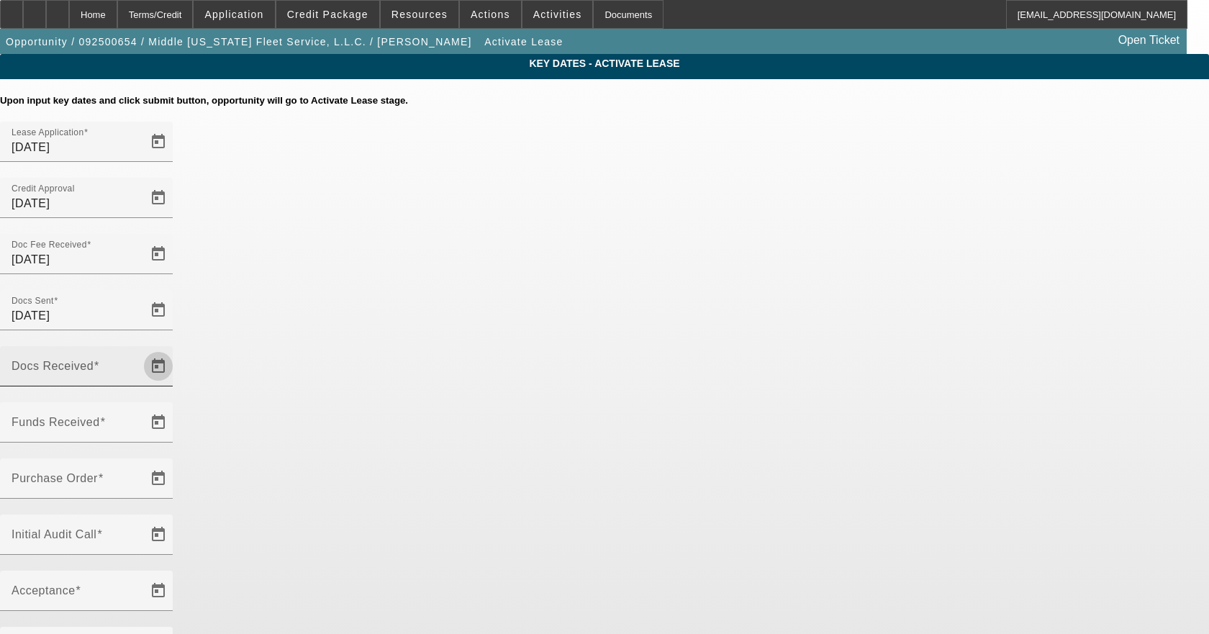
click at [176, 349] on span "Open calendar" at bounding box center [158, 366] width 35 height 35
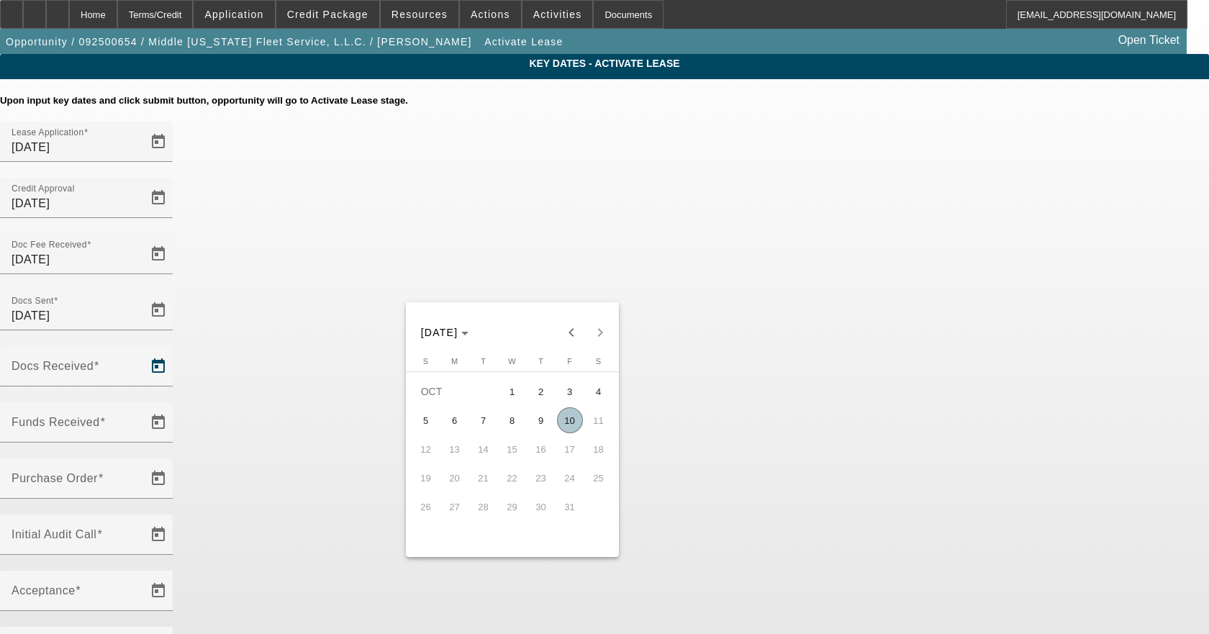
click at [572, 430] on span "10" at bounding box center [570, 420] width 26 height 26
type input "10/10/2025"
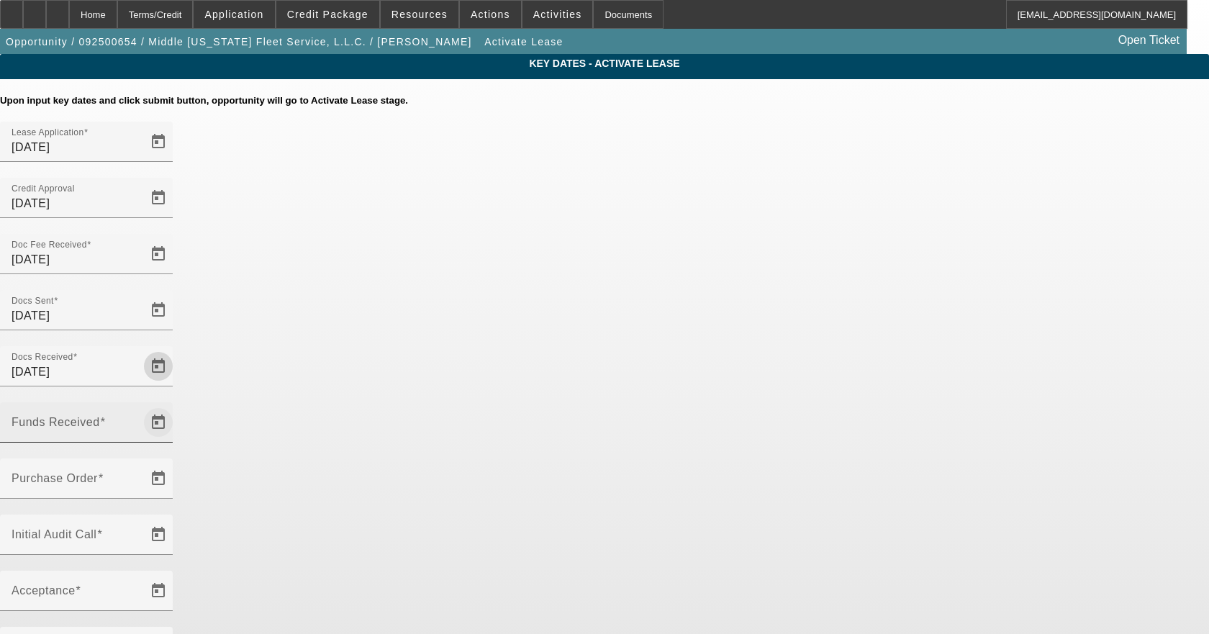
click at [176, 405] on span "Open calendar" at bounding box center [158, 422] width 35 height 35
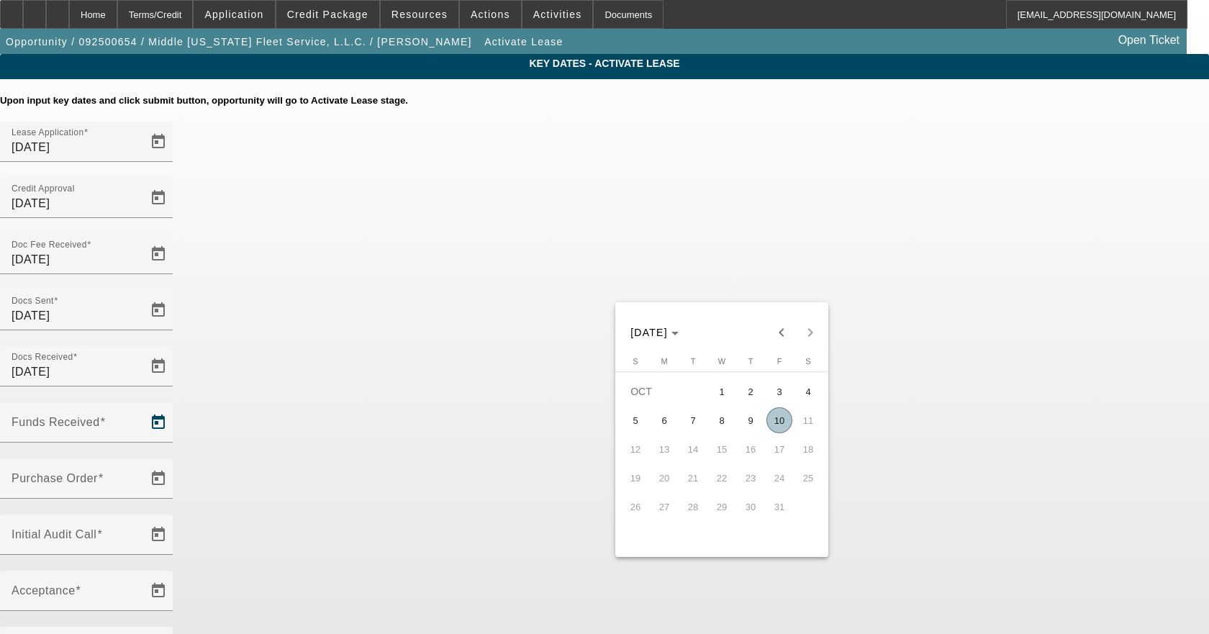
click at [782, 424] on span "10" at bounding box center [779, 420] width 26 height 26
type input "10/10/2025"
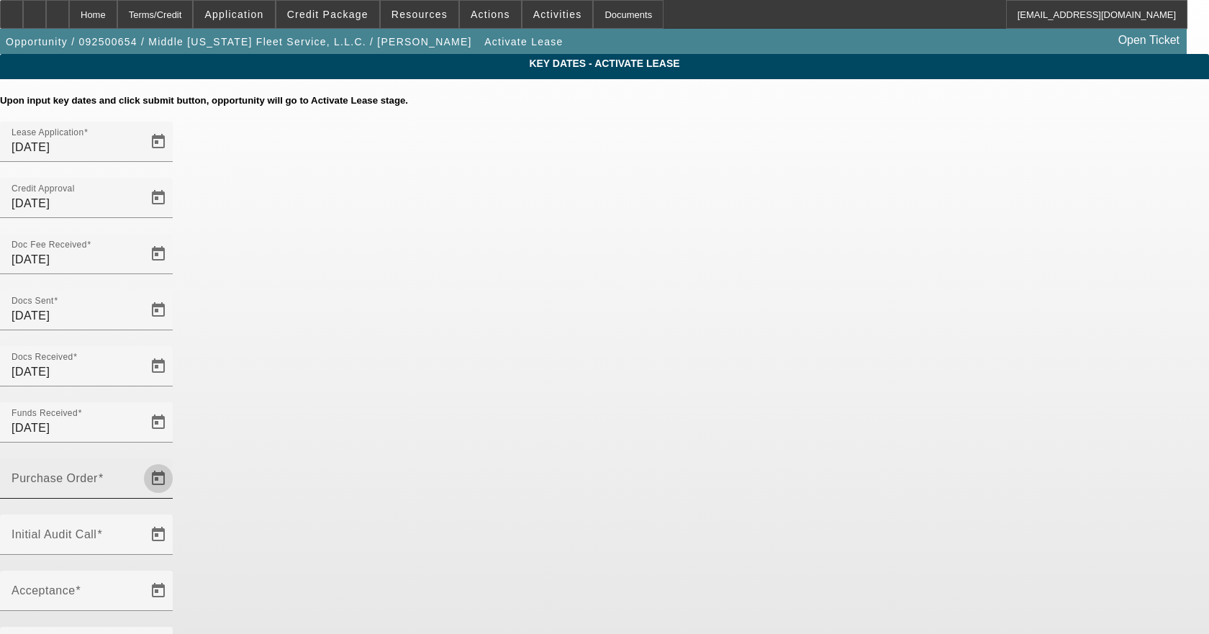
click at [176, 461] on span "Open calendar" at bounding box center [158, 478] width 35 height 35
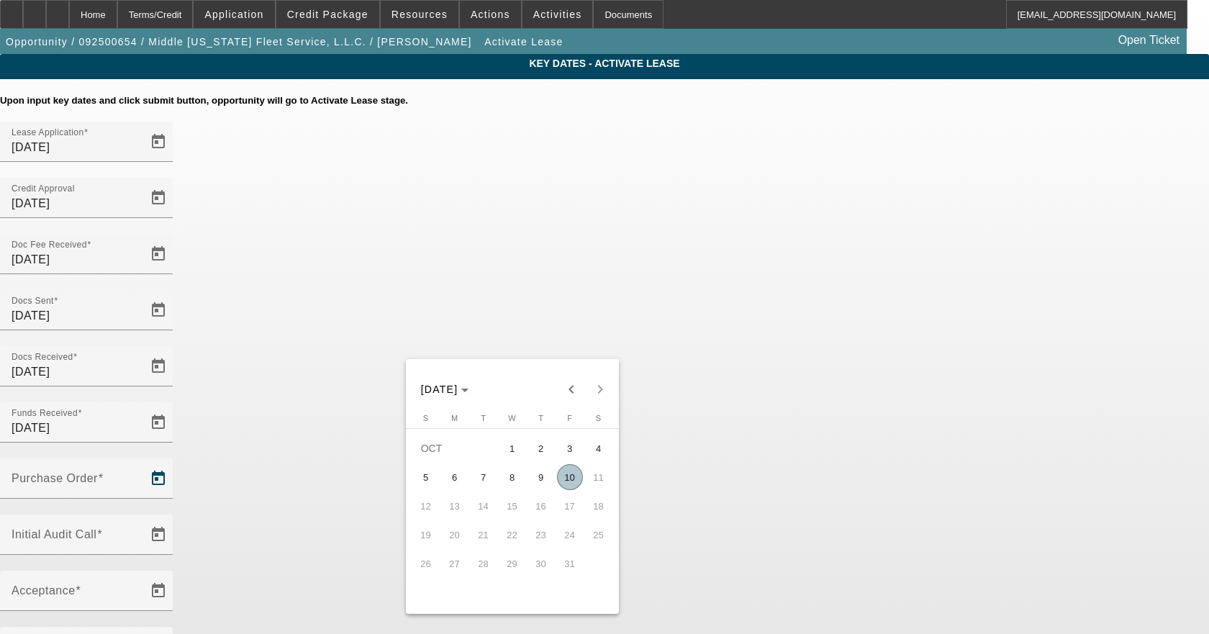
drag, startPoint x: 573, startPoint y: 483, endPoint x: 666, endPoint y: 439, distance: 103.0
click at [573, 483] on span "10" at bounding box center [570, 477] width 26 height 26
type input "10/10/2025"
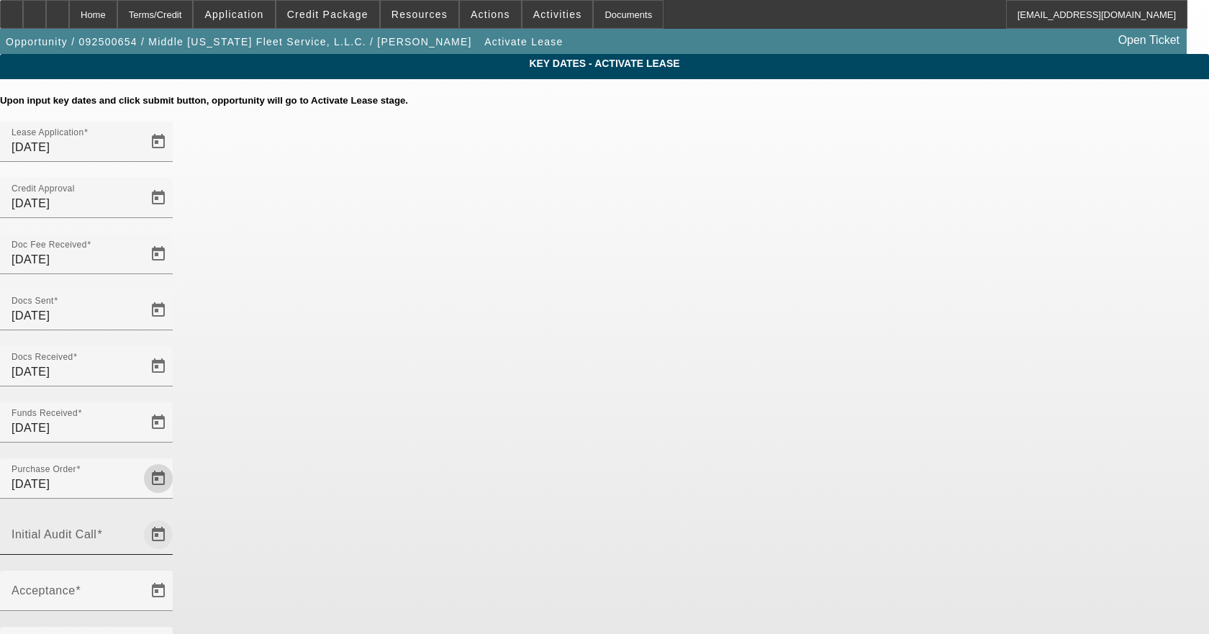
click at [176, 517] on span "Open calendar" at bounding box center [158, 534] width 35 height 35
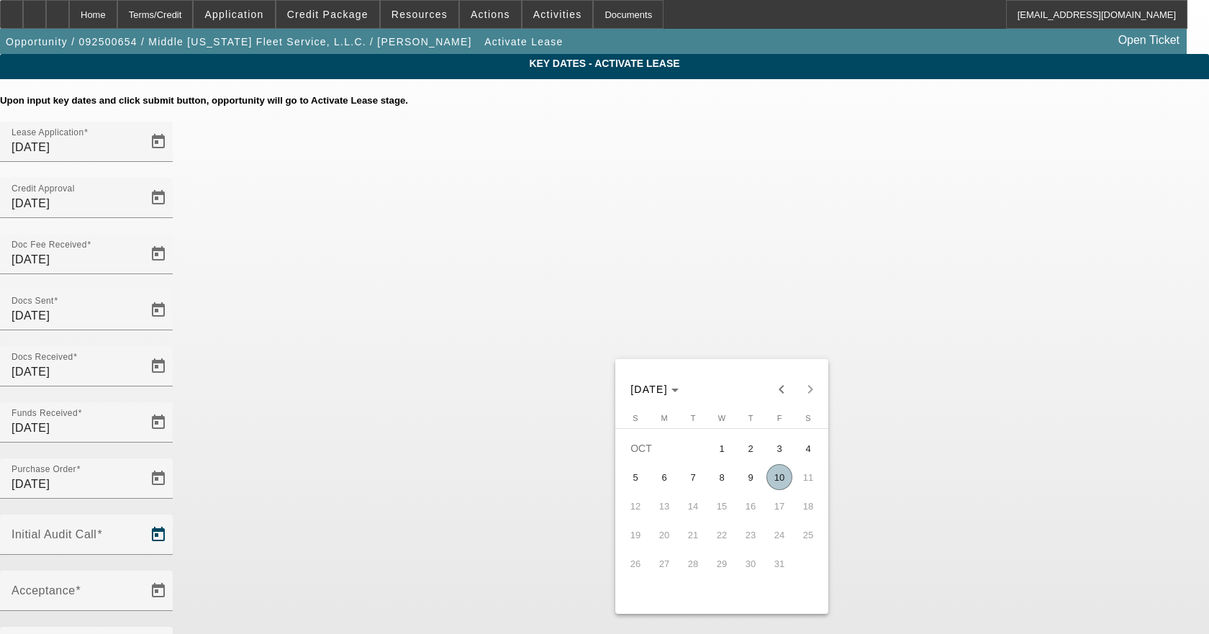
click at [788, 478] on span "10" at bounding box center [779, 477] width 26 height 26
type input "10/10/2025"
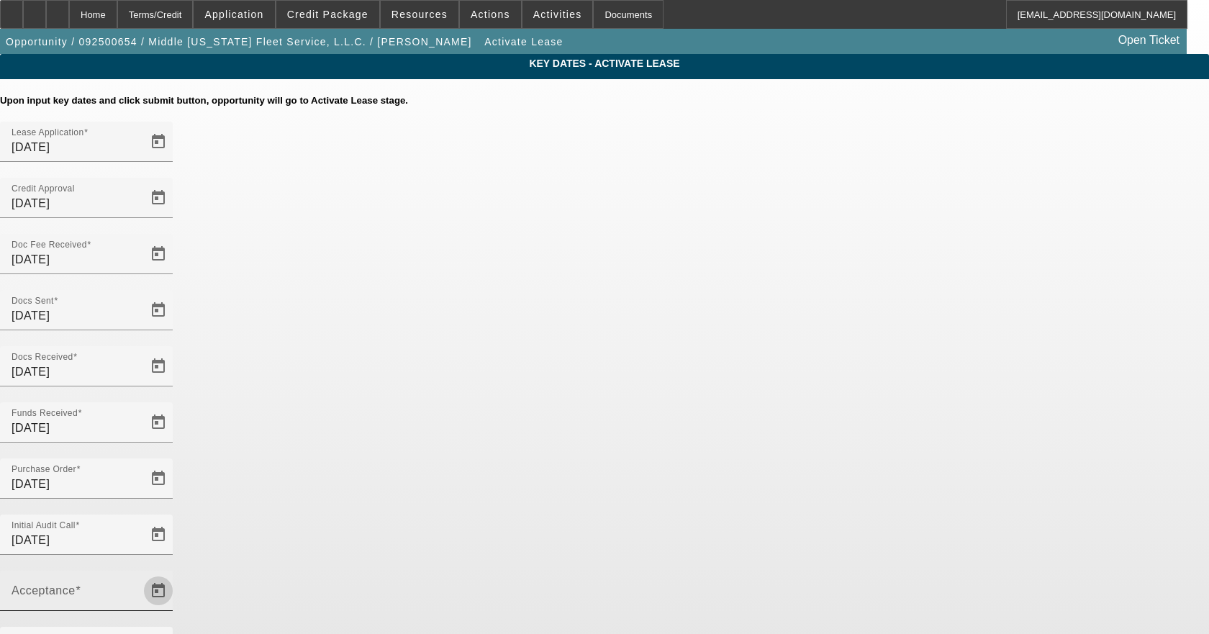
click at [176, 573] on span "Open calendar" at bounding box center [158, 590] width 35 height 35
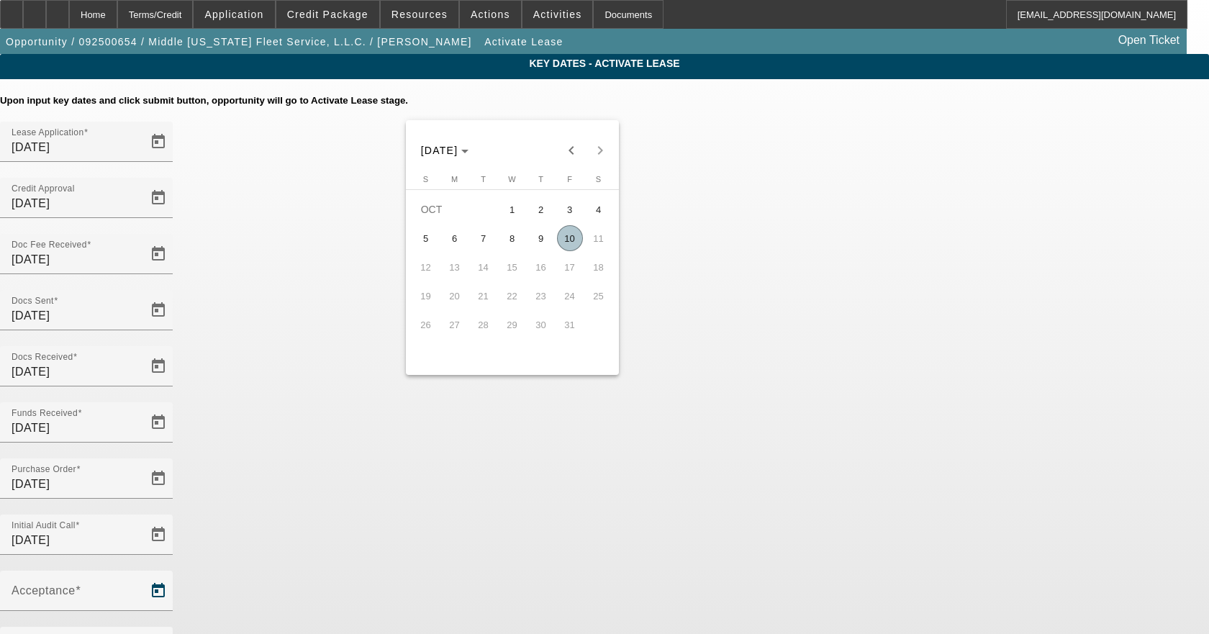
click at [581, 242] on span "10" at bounding box center [570, 238] width 26 height 26
type input "10/10/2025"
type input "11/1/2025"
type input "12/1/2025"
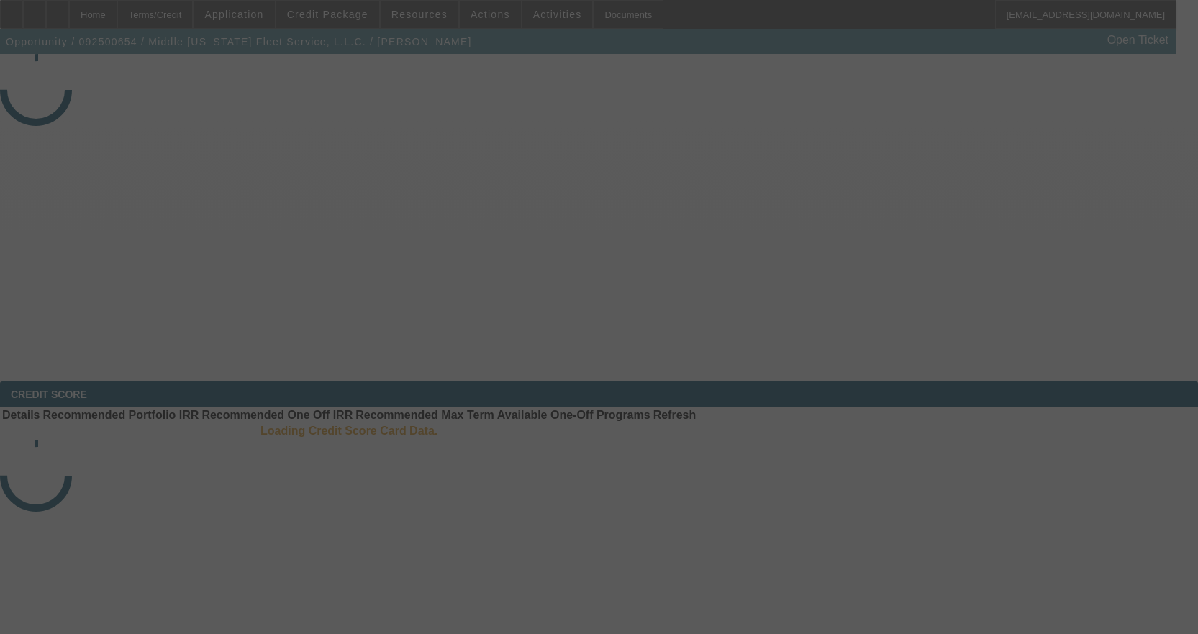
select select "4"
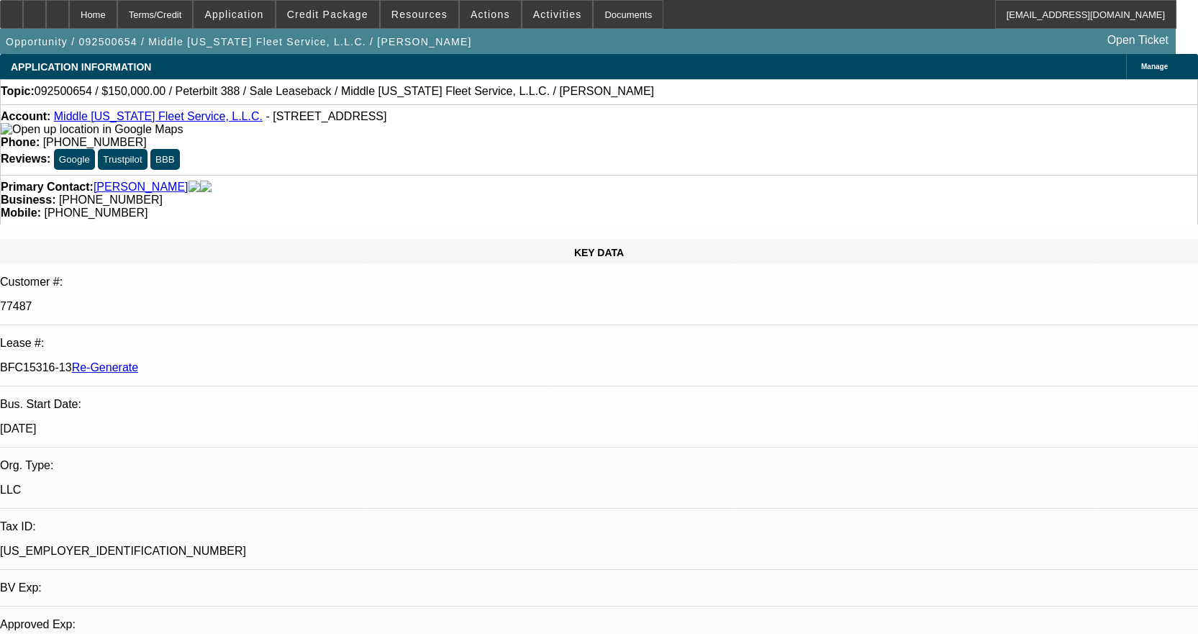
select select "0"
select select "2"
select select "0"
select select "6"
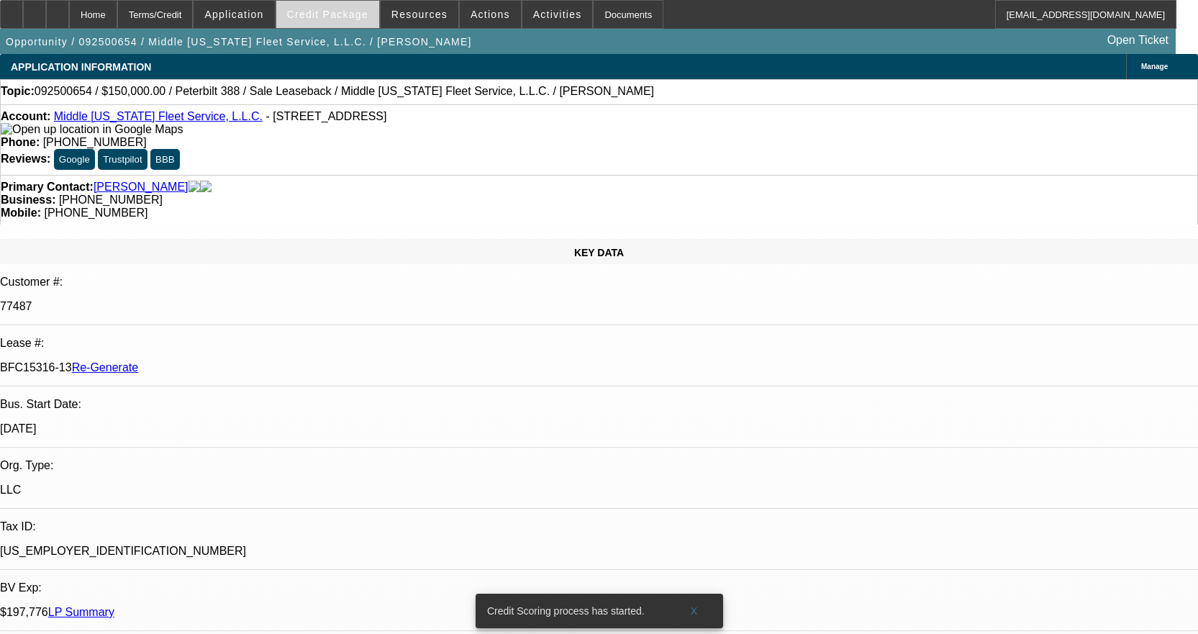
click at [353, 17] on span "Credit Package" at bounding box center [327, 15] width 81 height 12
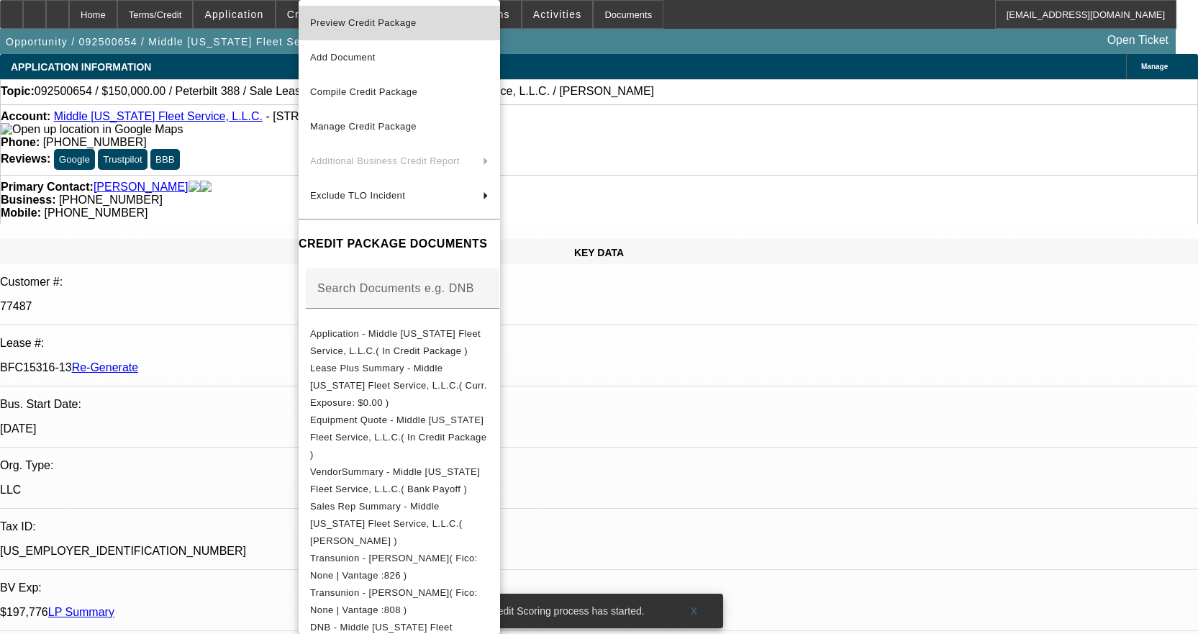
click at [373, 29] on span "Preview Credit Package" at bounding box center [399, 22] width 178 height 17
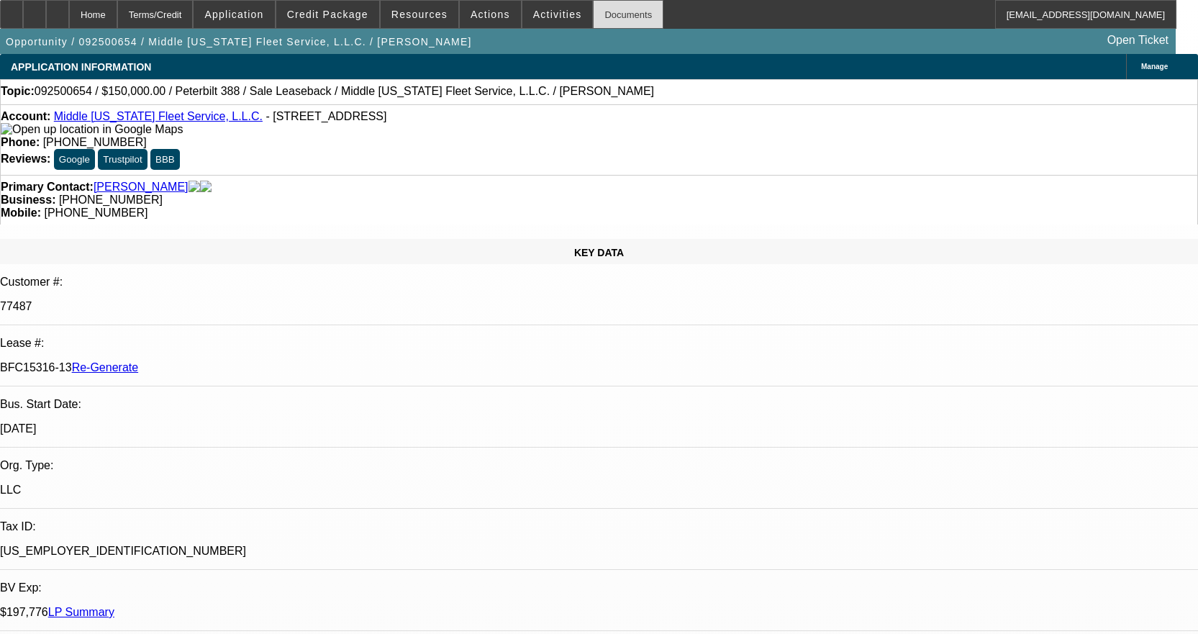
click at [595, 12] on div "Documents" at bounding box center [628, 14] width 71 height 29
click at [607, 12] on div "Documents" at bounding box center [628, 14] width 71 height 29
click at [593, 10] on div "Documents" at bounding box center [628, 14] width 71 height 29
click at [604, 12] on div "Documents" at bounding box center [628, 14] width 71 height 29
click at [601, 9] on div "Documents" at bounding box center [628, 14] width 71 height 29
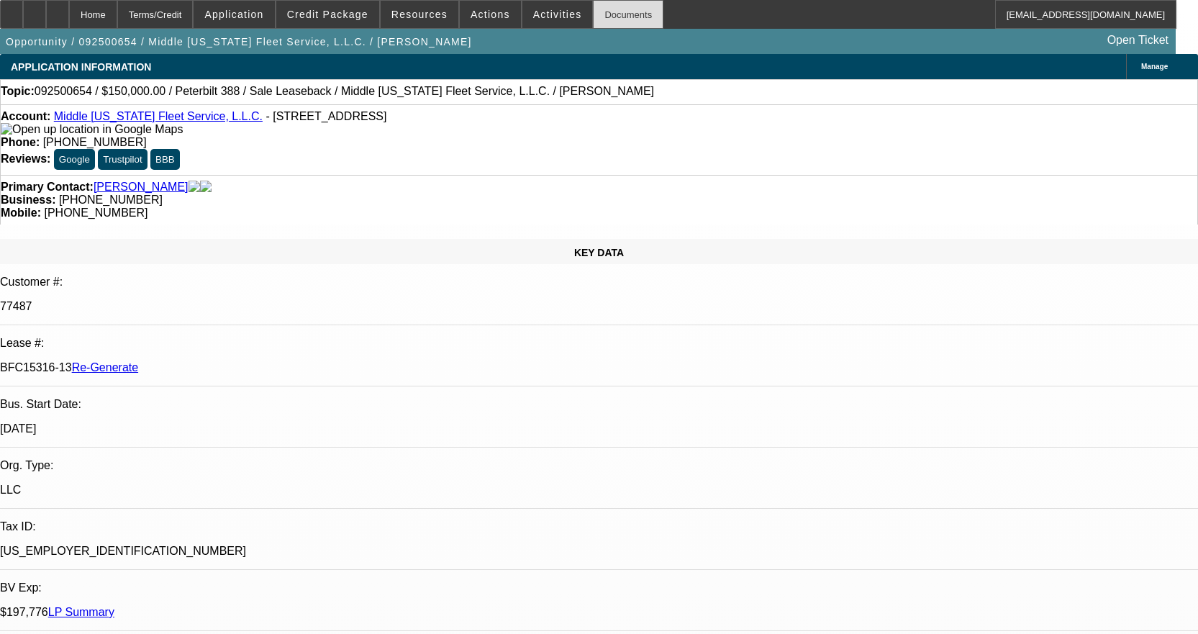
click at [601, 20] on div "Documents" at bounding box center [628, 14] width 71 height 29
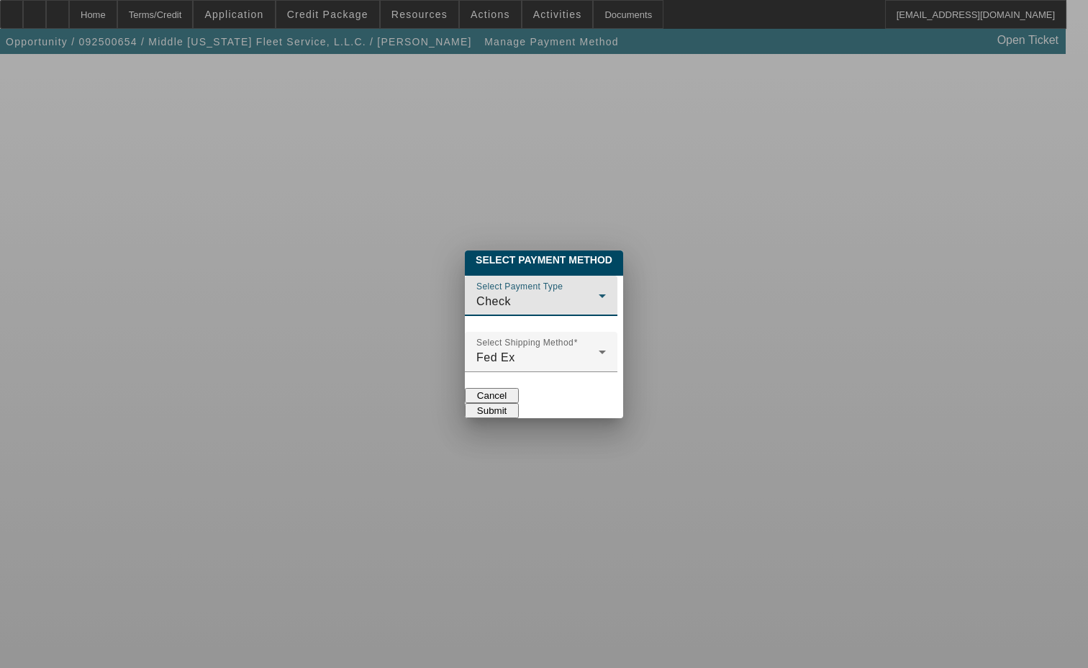
click at [481, 293] on div "Check" at bounding box center [537, 301] width 122 height 17
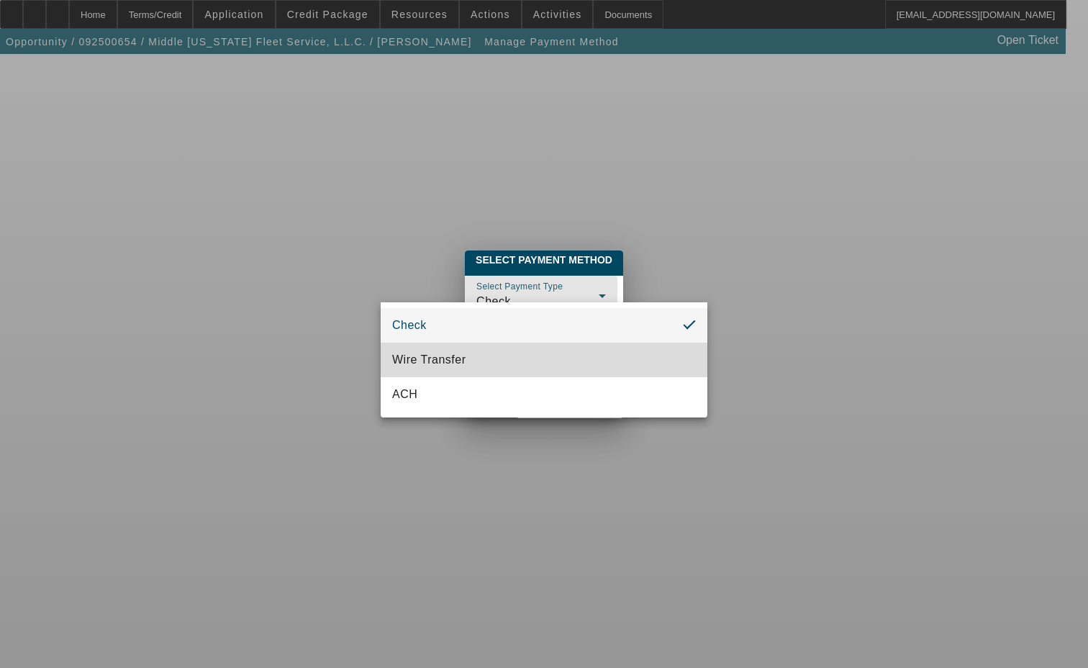
click at [437, 363] on span "Wire Transfer" at bounding box center [429, 359] width 74 height 17
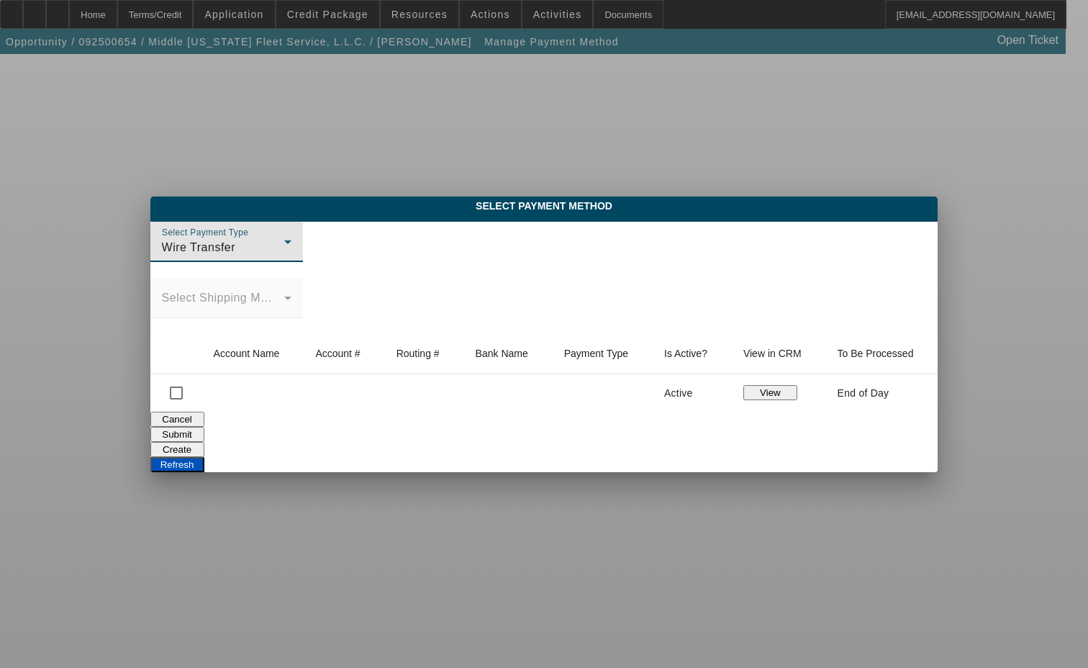
click at [204, 442] on button "Create" at bounding box center [177, 449] width 54 height 15
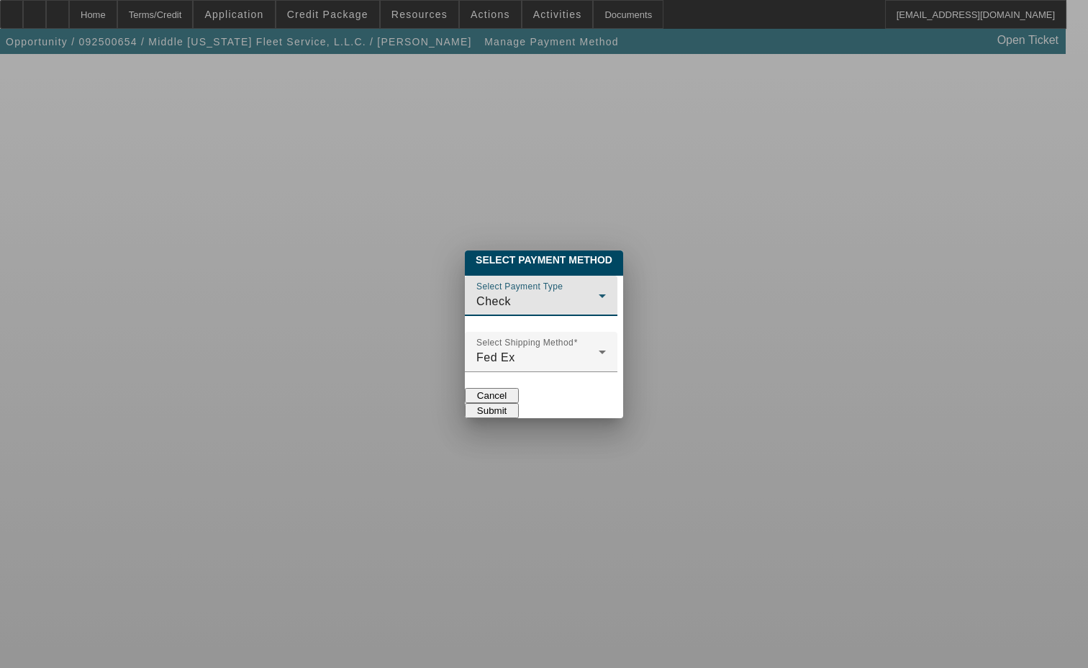
click at [503, 293] on div "Check" at bounding box center [537, 301] width 122 height 17
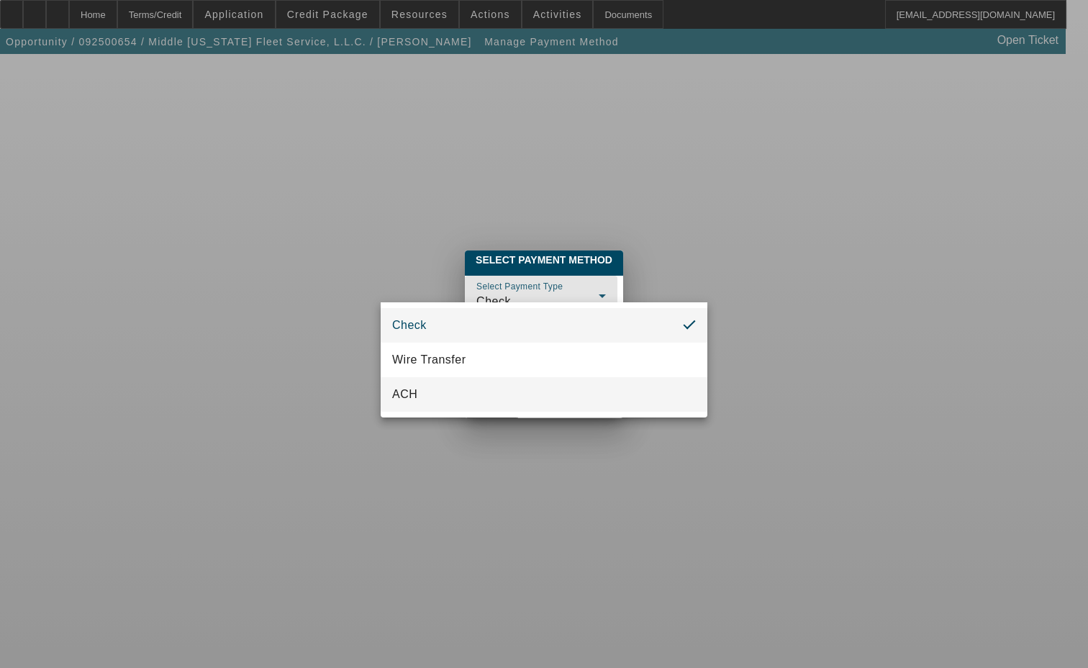
click at [427, 387] on mat-option "ACH" at bounding box center [544, 394] width 327 height 35
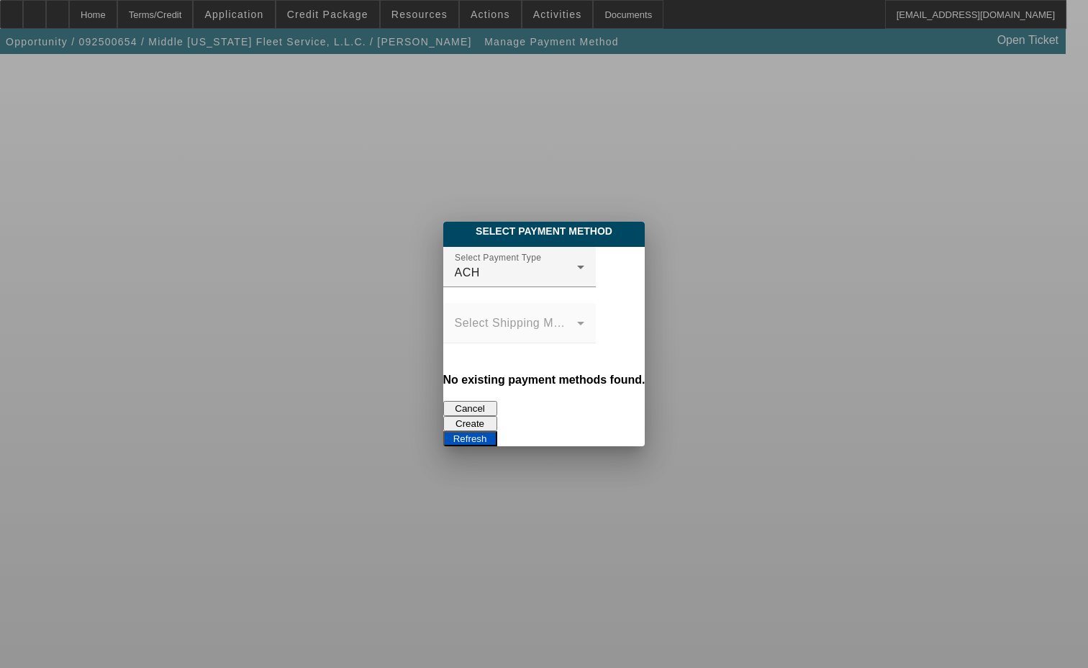
click at [497, 416] on button "Create" at bounding box center [470, 423] width 54 height 15
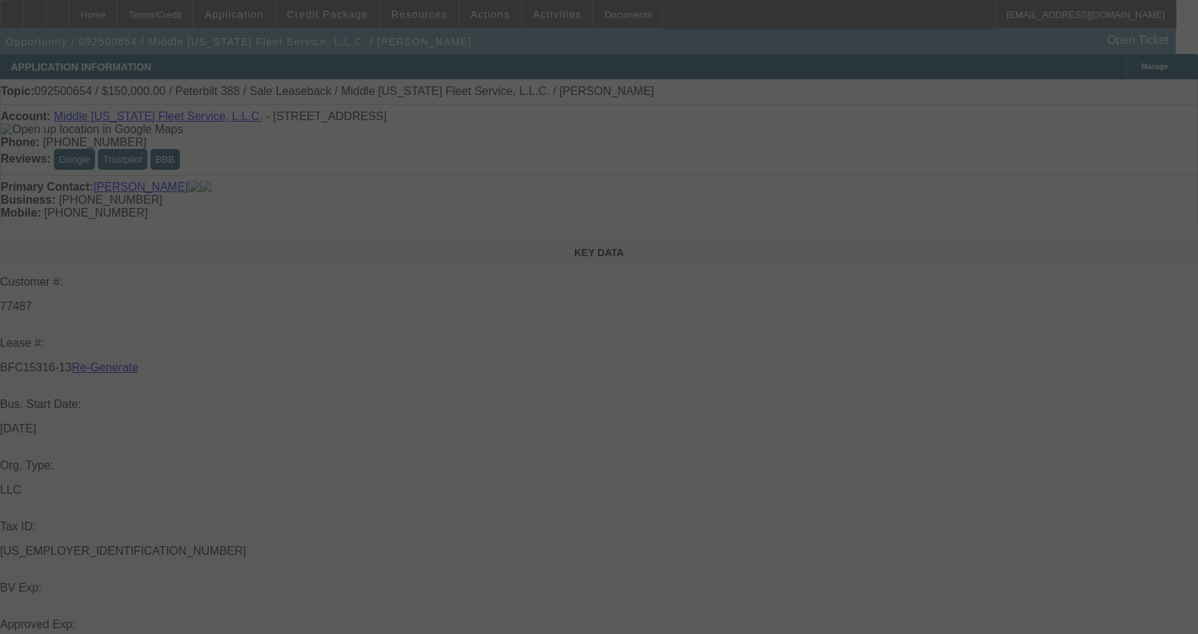
select select "4"
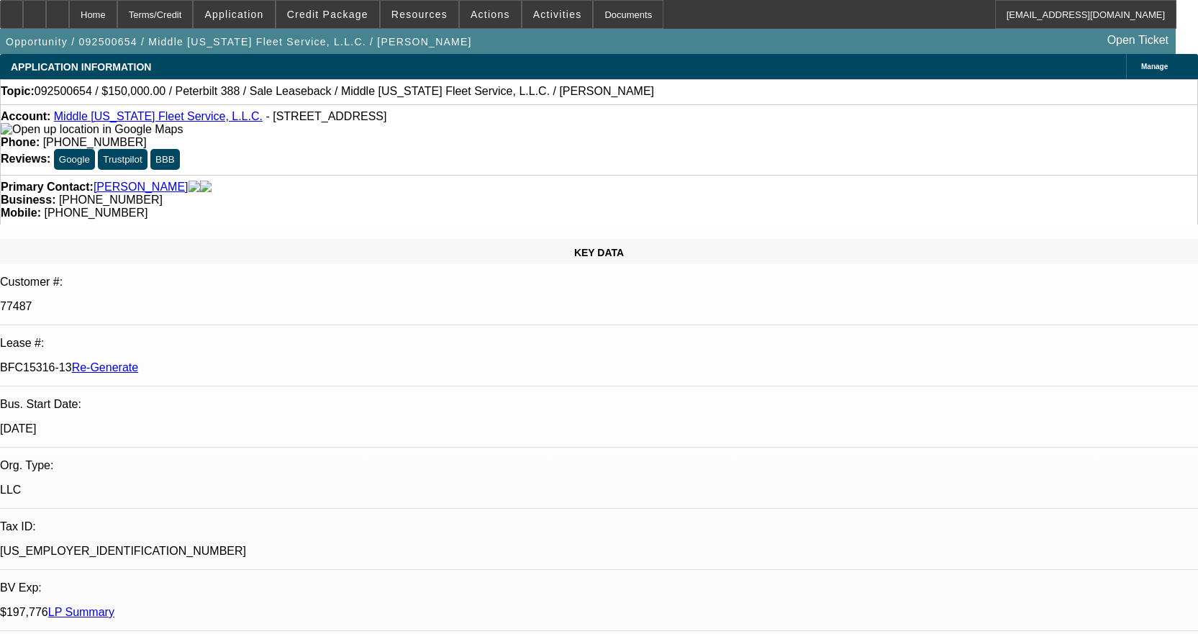
select select "0"
select select "2"
select select "0"
select select "6"
